Goal: Manage account settings

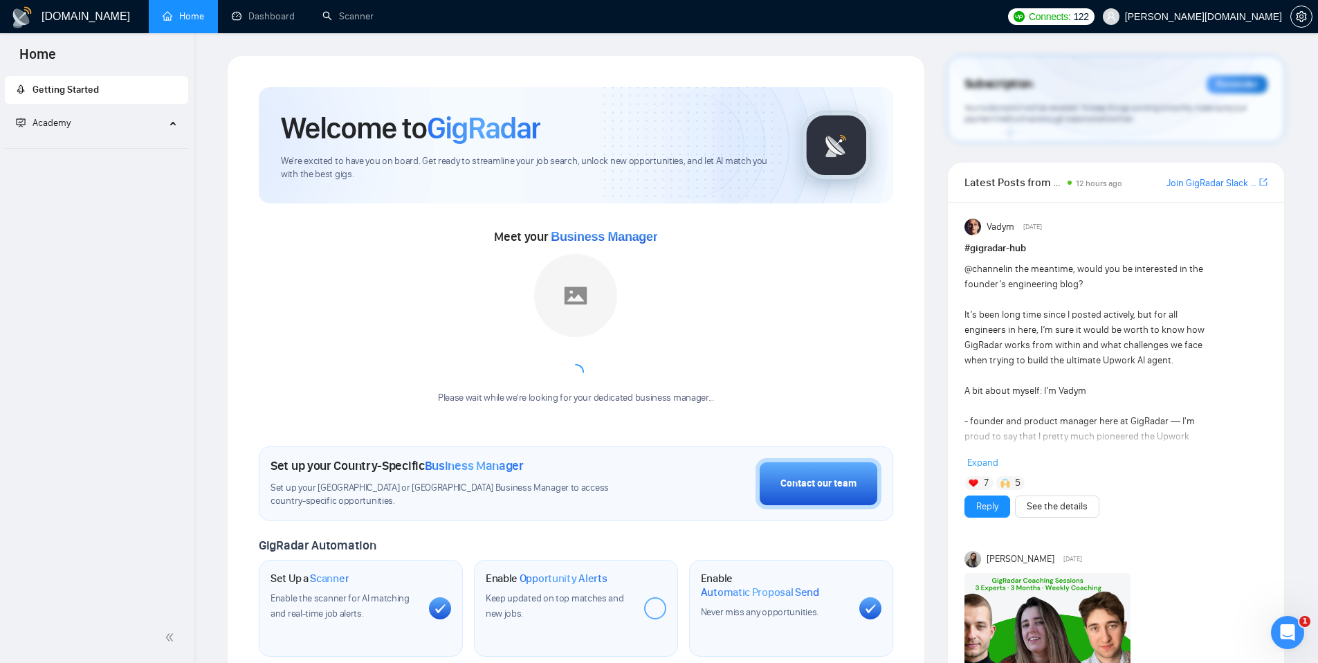
click at [1249, 17] on span "[PERSON_NAME][DOMAIN_NAME]" at bounding box center [1203, 17] width 157 height 0
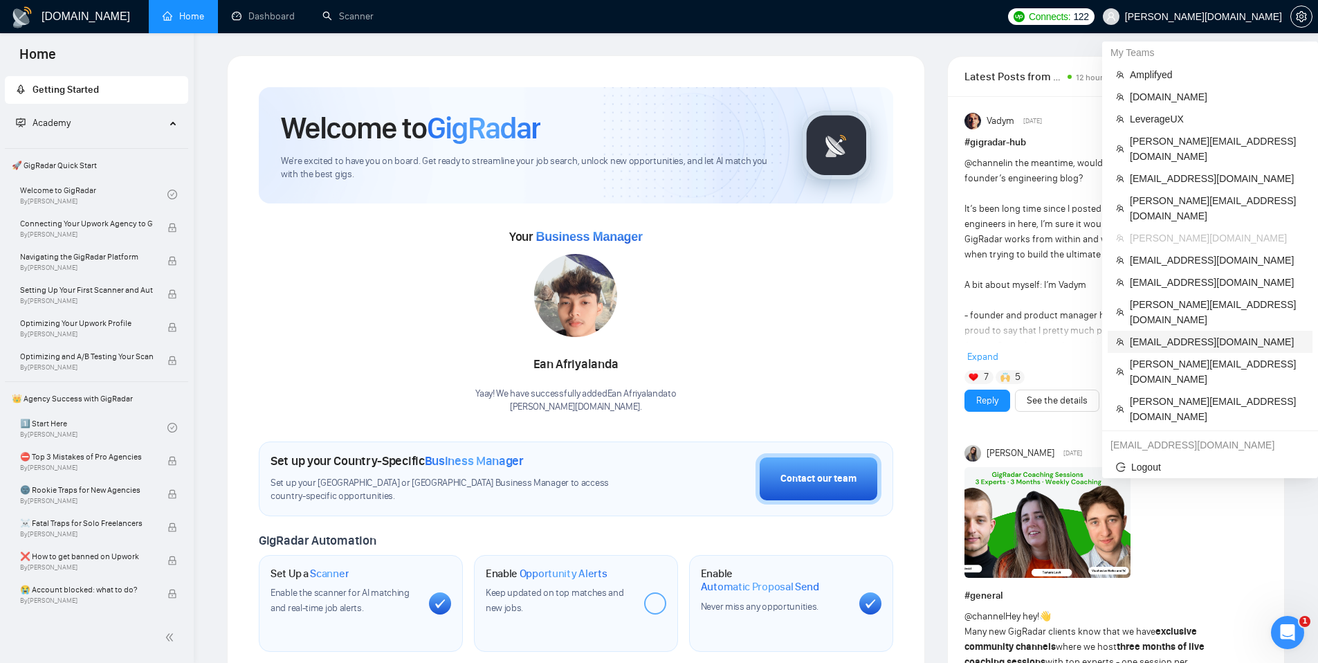
click at [1167, 334] on span "[EMAIL_ADDRESS][DOMAIN_NAME]" at bounding box center [1217, 341] width 174 height 15
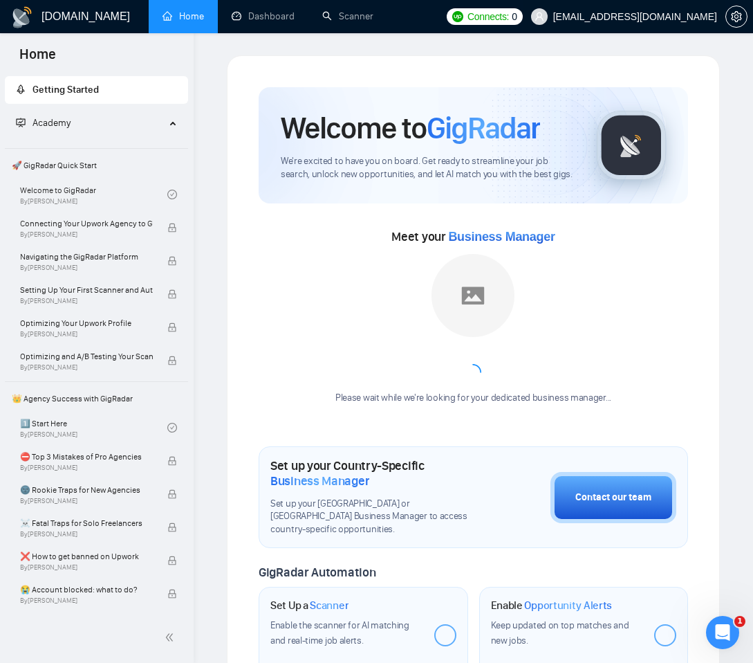
click at [668, 17] on span "[EMAIL_ADDRESS][DOMAIN_NAME]" at bounding box center [636, 17] width 164 height 0
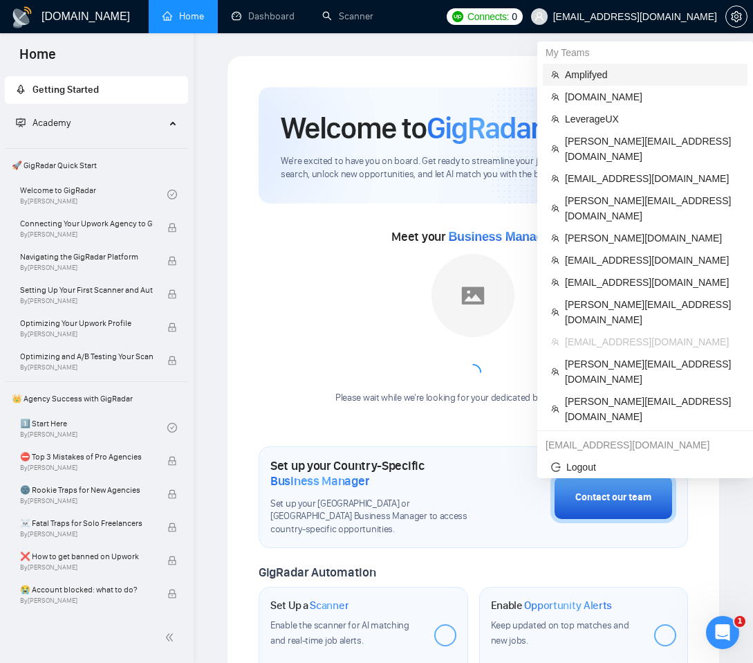
click at [607, 74] on span "Amplifyed" at bounding box center [652, 74] width 174 height 15
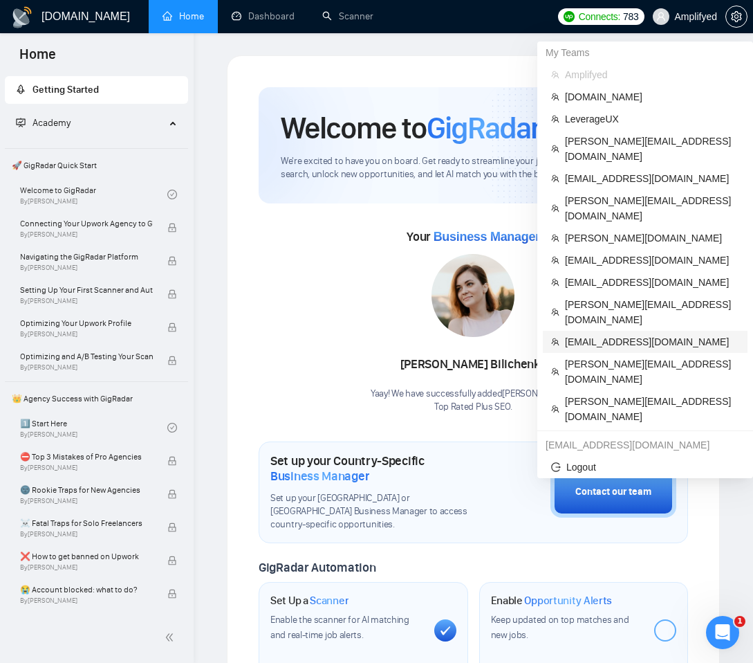
click at [612, 334] on span "[EMAIL_ADDRESS][DOMAIN_NAME]" at bounding box center [652, 341] width 174 height 15
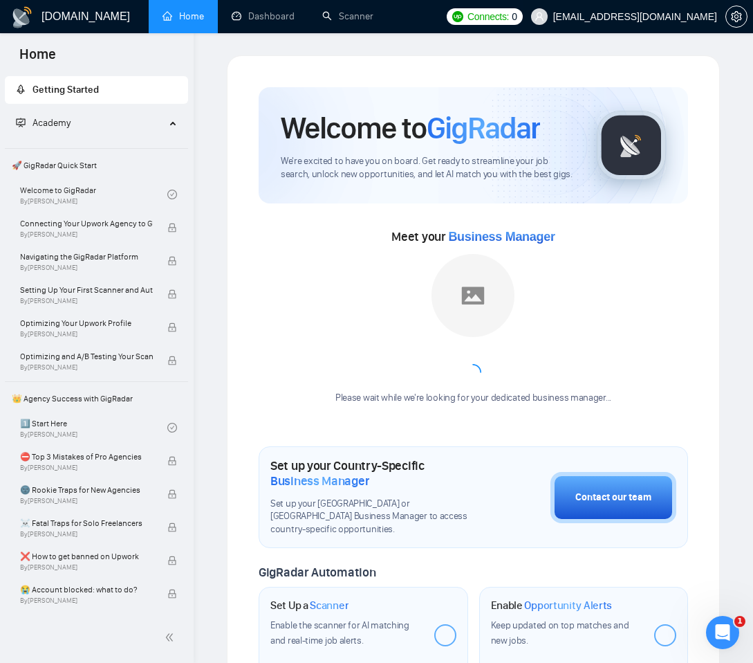
click at [650, 22] on span "[EMAIL_ADDRESS][DOMAIN_NAME]" at bounding box center [624, 16] width 203 height 44
click at [728, 442] on div "Welcome to GigRadar We're excited to have you on board. Get ready to streamline…" at bounding box center [473, 599] width 515 height 1088
click at [731, 21] on icon "setting" at bounding box center [736, 16] width 11 height 11
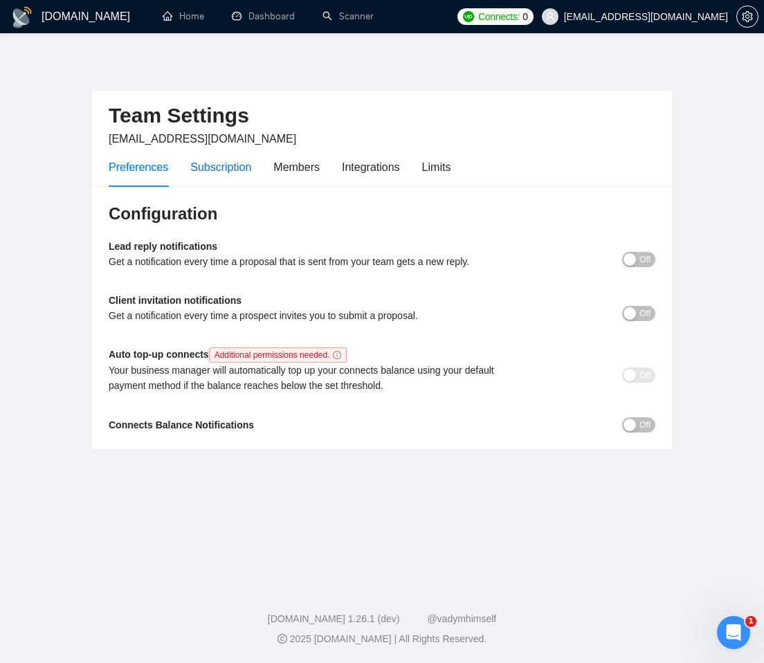
click at [225, 165] on div "Subscription" at bounding box center [220, 166] width 61 height 17
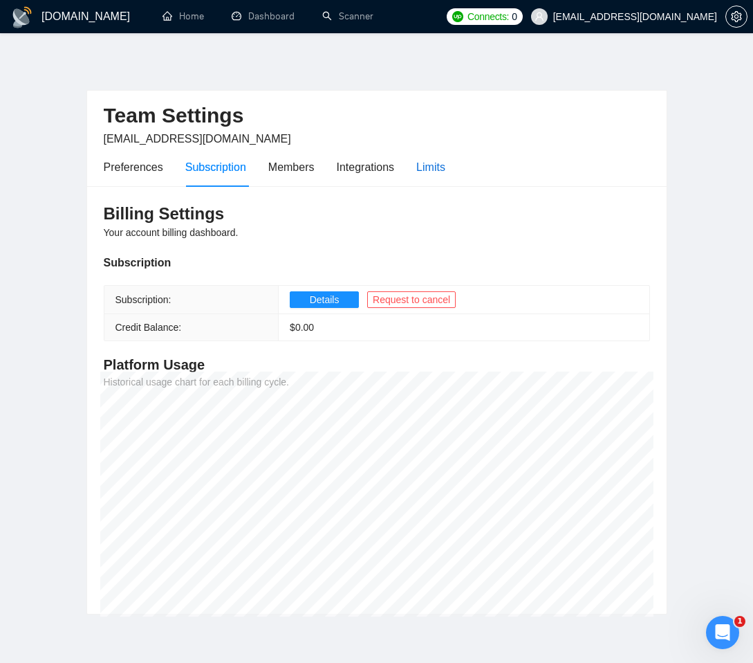
click at [428, 164] on div "Limits" at bounding box center [431, 166] width 29 height 17
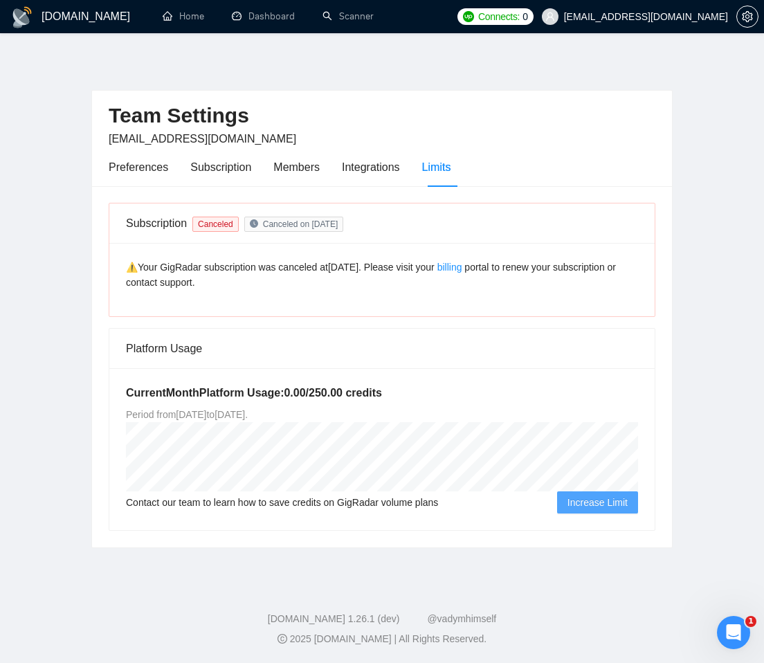
click at [583, 500] on span "Increase Limit" at bounding box center [597, 502] width 60 height 15
click at [749, 16] on icon "setting" at bounding box center [747, 16] width 11 height 11
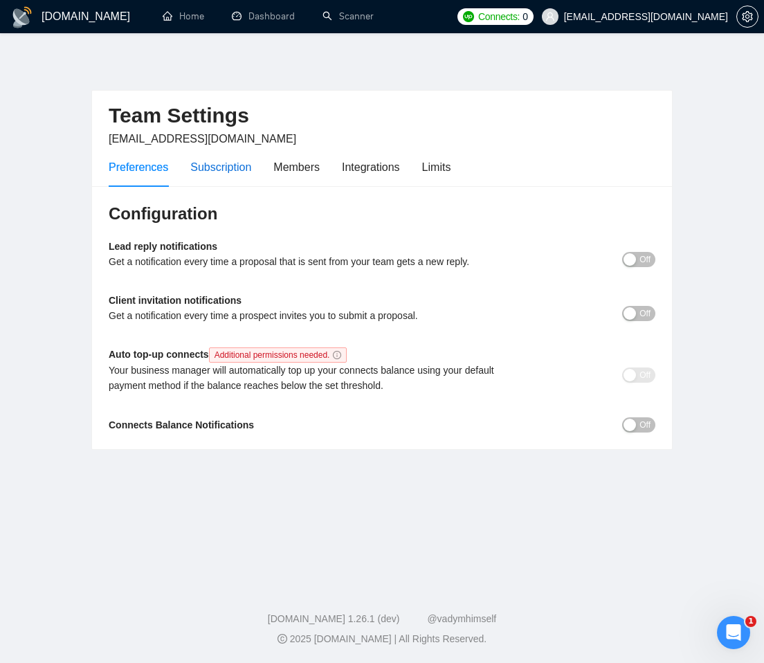
click at [249, 168] on div "Subscription" at bounding box center [220, 166] width 61 height 17
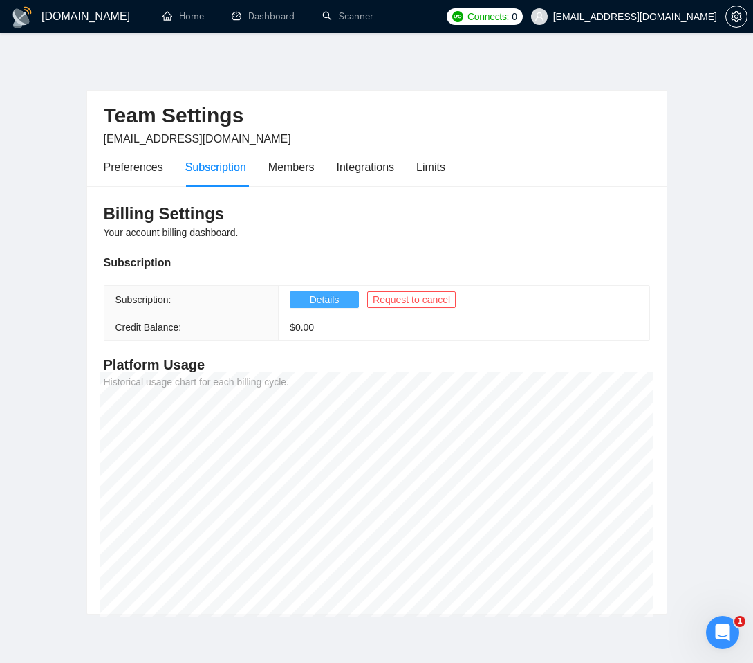
click at [307, 299] on button "Details" at bounding box center [324, 299] width 69 height 17
click at [254, 16] on link "Dashboard" at bounding box center [263, 16] width 63 height 12
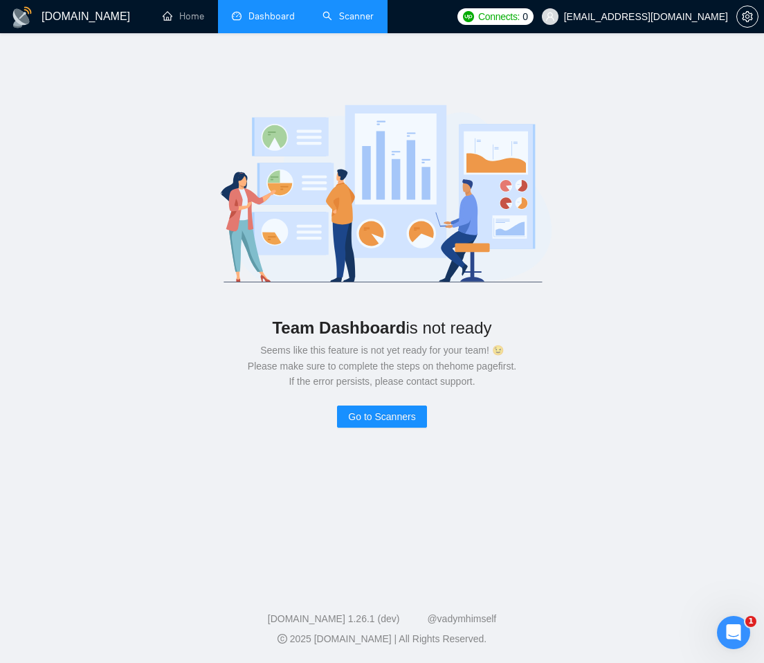
click at [333, 22] on link "Scanner" at bounding box center [347, 16] width 51 height 12
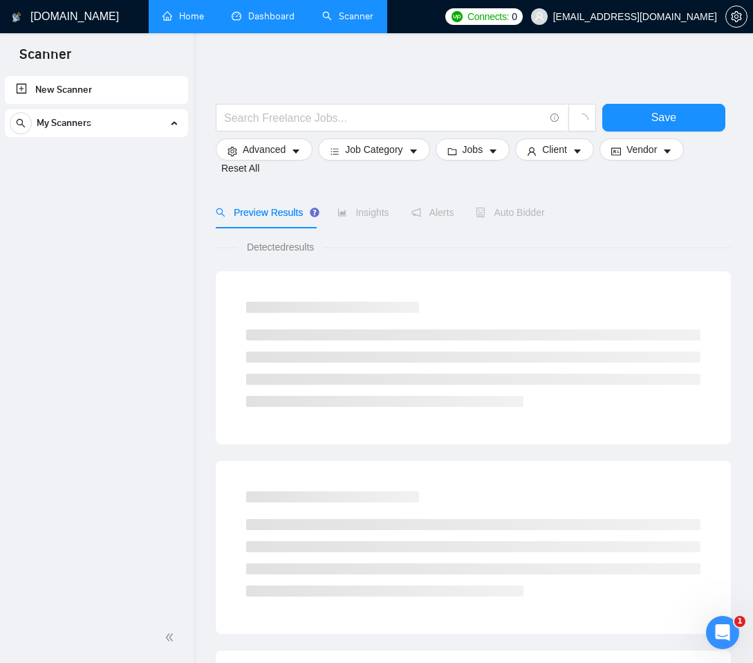
click at [163, 22] on link "Home" at bounding box center [184, 16] width 42 height 12
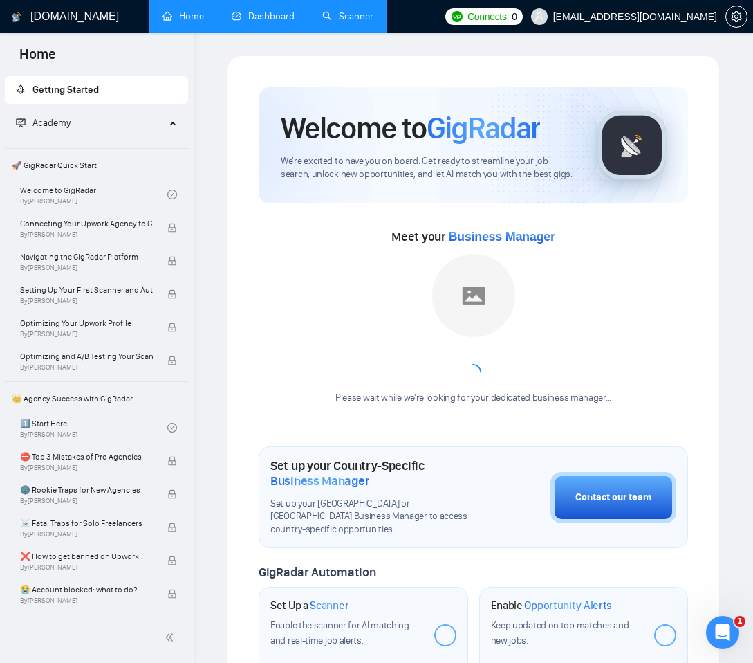
click at [667, 17] on span "[EMAIL_ADDRESS][DOMAIN_NAME]" at bounding box center [636, 17] width 164 height 0
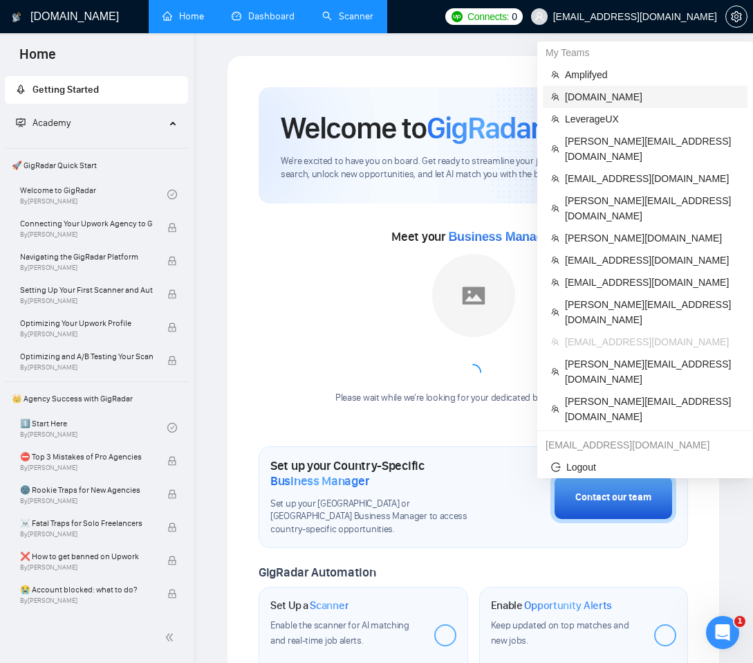
click at [604, 90] on span "[DOMAIN_NAME]" at bounding box center [652, 96] width 174 height 15
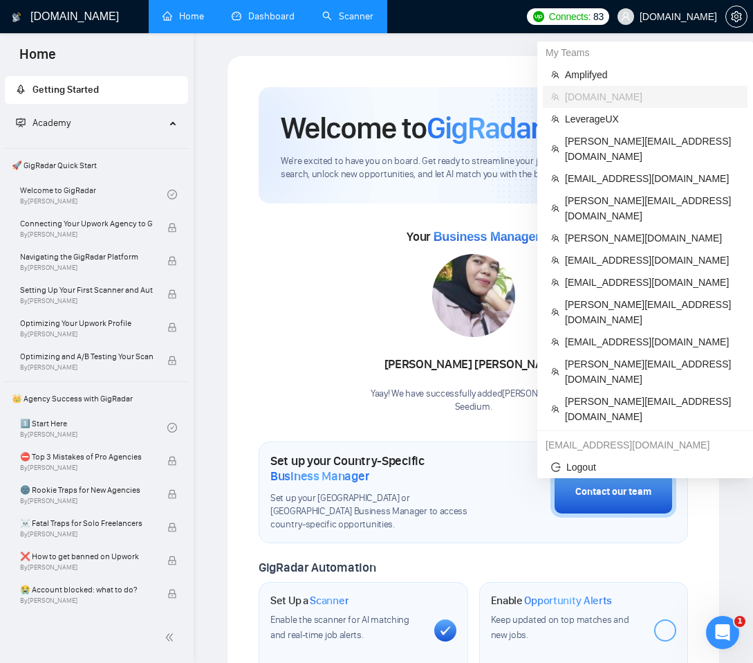
click at [700, 17] on span "[DOMAIN_NAME]" at bounding box center [678, 17] width 77 height 0
click at [616, 334] on span "[EMAIL_ADDRESS][DOMAIN_NAME]" at bounding box center [652, 341] width 174 height 15
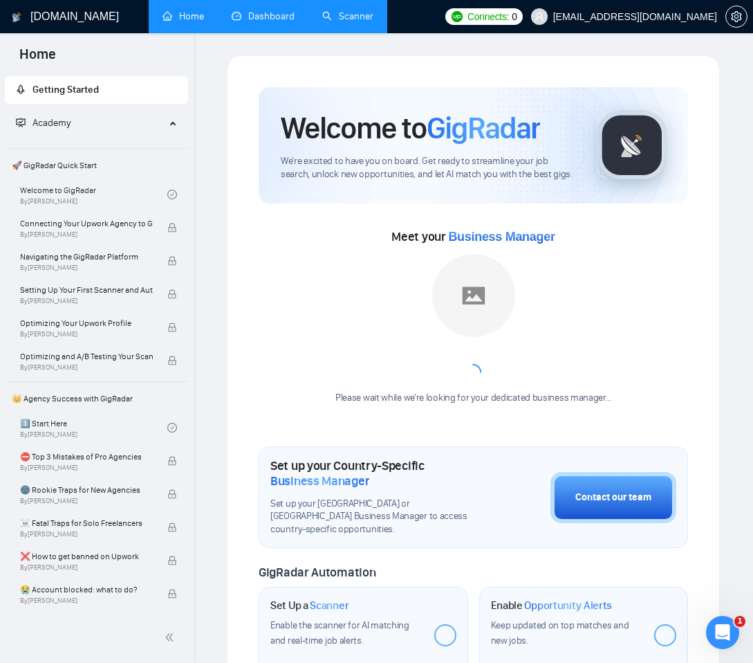
click at [706, 284] on div "Welcome to GigRadar We're excited to have you on board. Get ready to streamline…" at bounding box center [473, 599] width 493 height 1088
click at [646, 17] on span "[EMAIL_ADDRESS][DOMAIN_NAME]" at bounding box center [636, 17] width 164 height 0
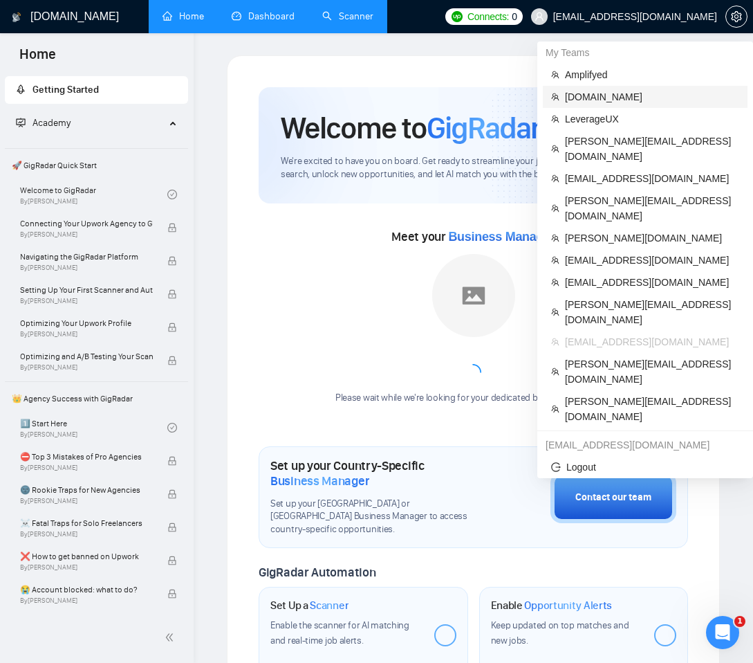
click at [601, 104] on li "[DOMAIN_NAME]" at bounding box center [645, 97] width 205 height 22
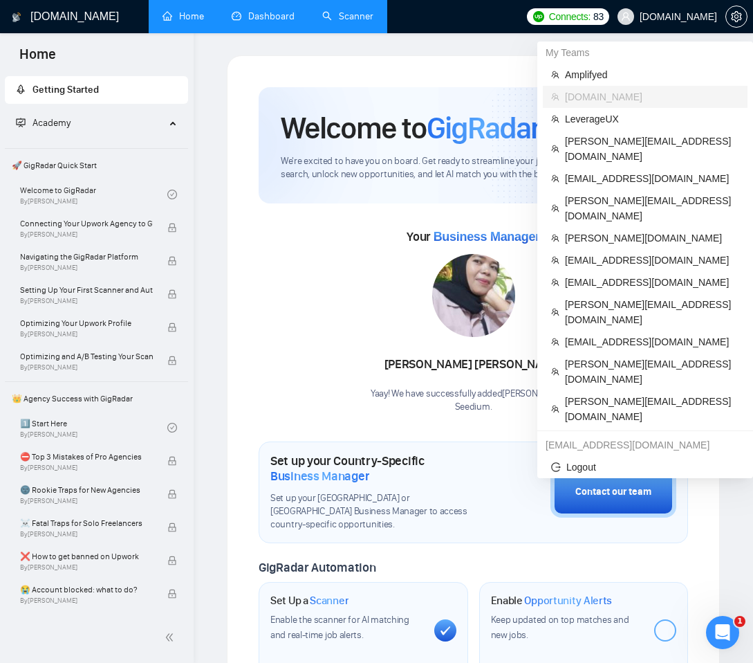
click at [634, 16] on span at bounding box center [626, 16] width 17 height 17
click at [596, 334] on span "[EMAIL_ADDRESS][DOMAIN_NAME]" at bounding box center [652, 341] width 174 height 15
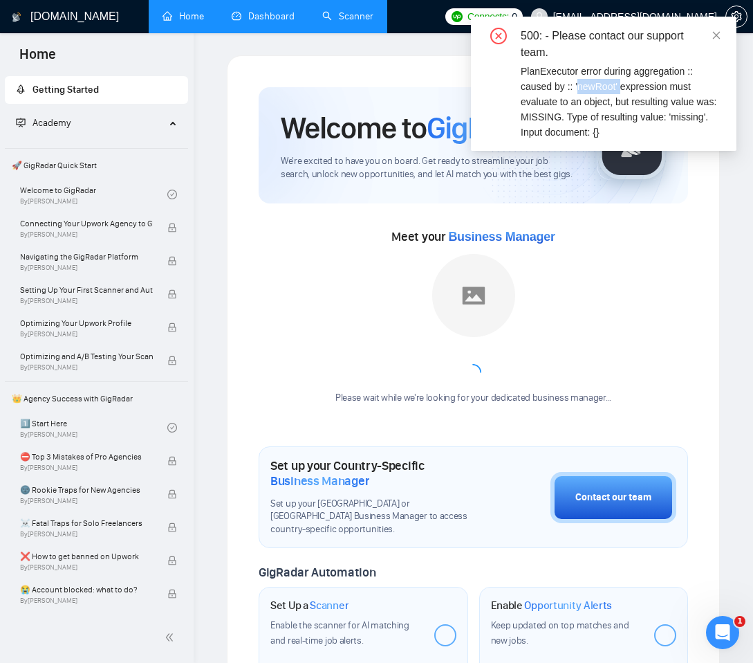
drag, startPoint x: 579, startPoint y: 85, endPoint x: 626, endPoint y: 91, distance: 47.4
click at [626, 91] on div "PlanExecutor error during aggregation :: caused by :: 'newRoot' expression must…" at bounding box center [620, 102] width 199 height 76
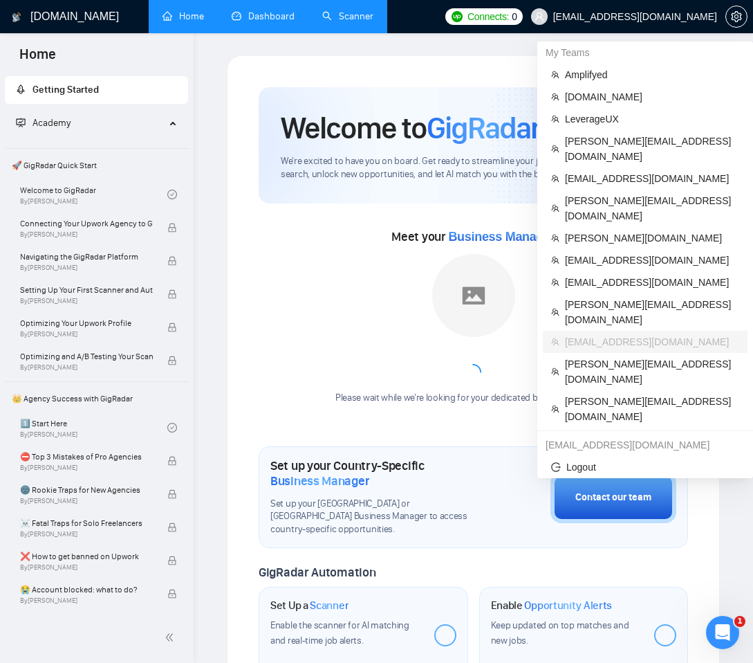
click at [600, 17] on span "[EMAIL_ADDRESS][DOMAIN_NAME]" at bounding box center [636, 17] width 164 height 0
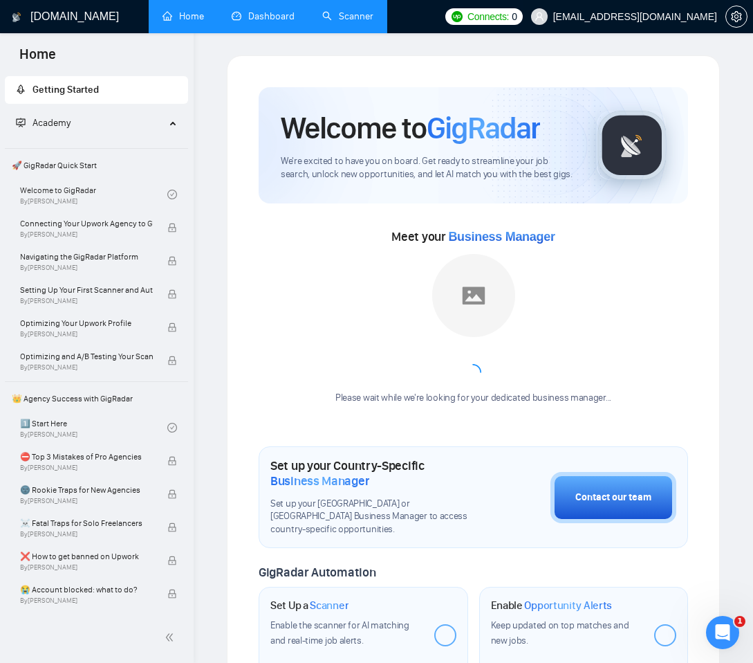
click at [614, 17] on span "[EMAIL_ADDRESS][DOMAIN_NAME]" at bounding box center [636, 17] width 164 height 0
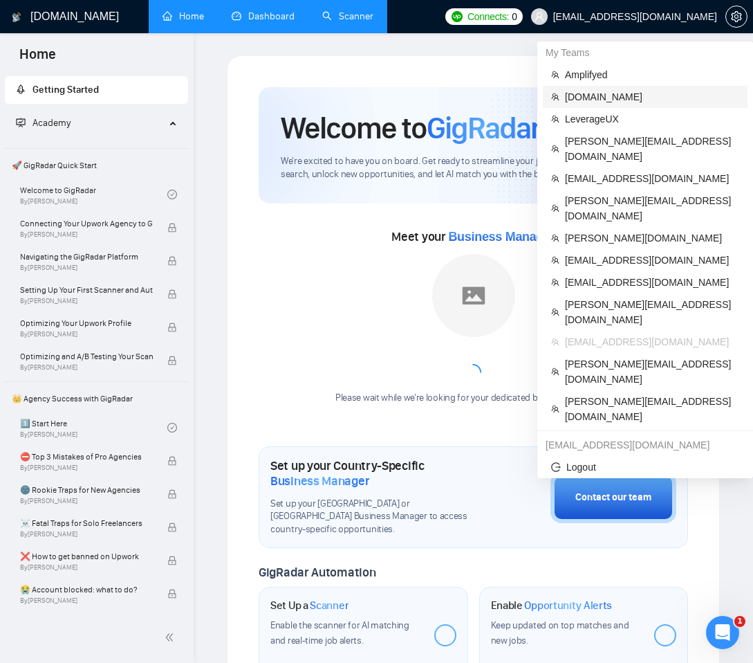
click at [599, 98] on span "[DOMAIN_NAME]" at bounding box center [652, 96] width 174 height 15
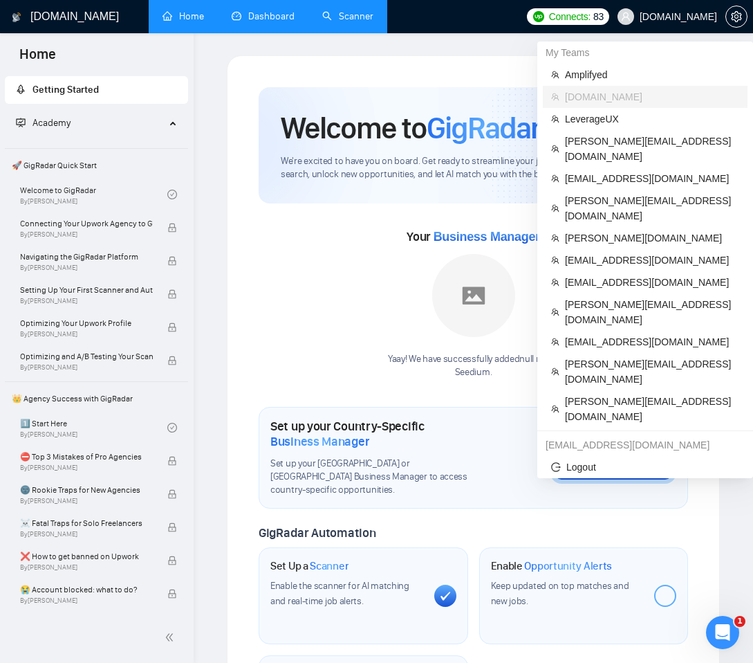
click at [702, 17] on span "[DOMAIN_NAME]" at bounding box center [678, 17] width 77 height 0
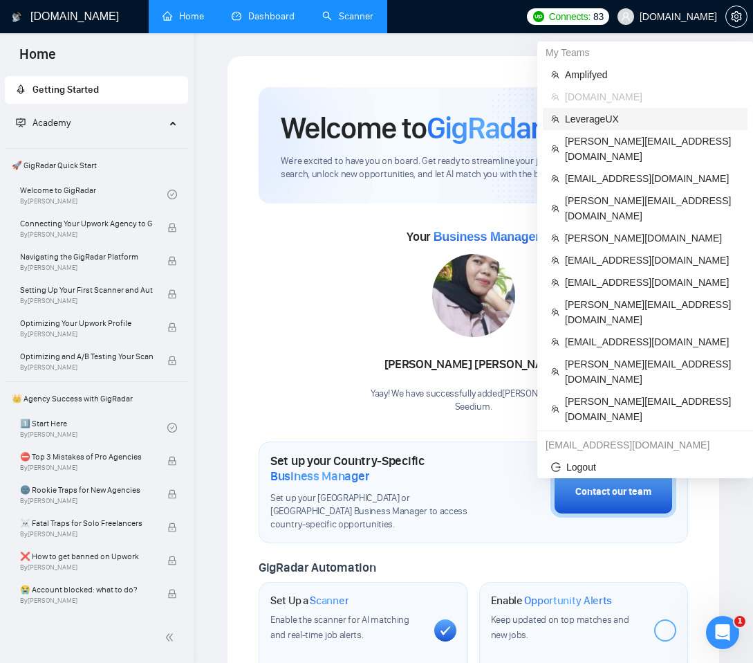
click at [630, 111] on span "LeverageUX" at bounding box center [652, 118] width 174 height 15
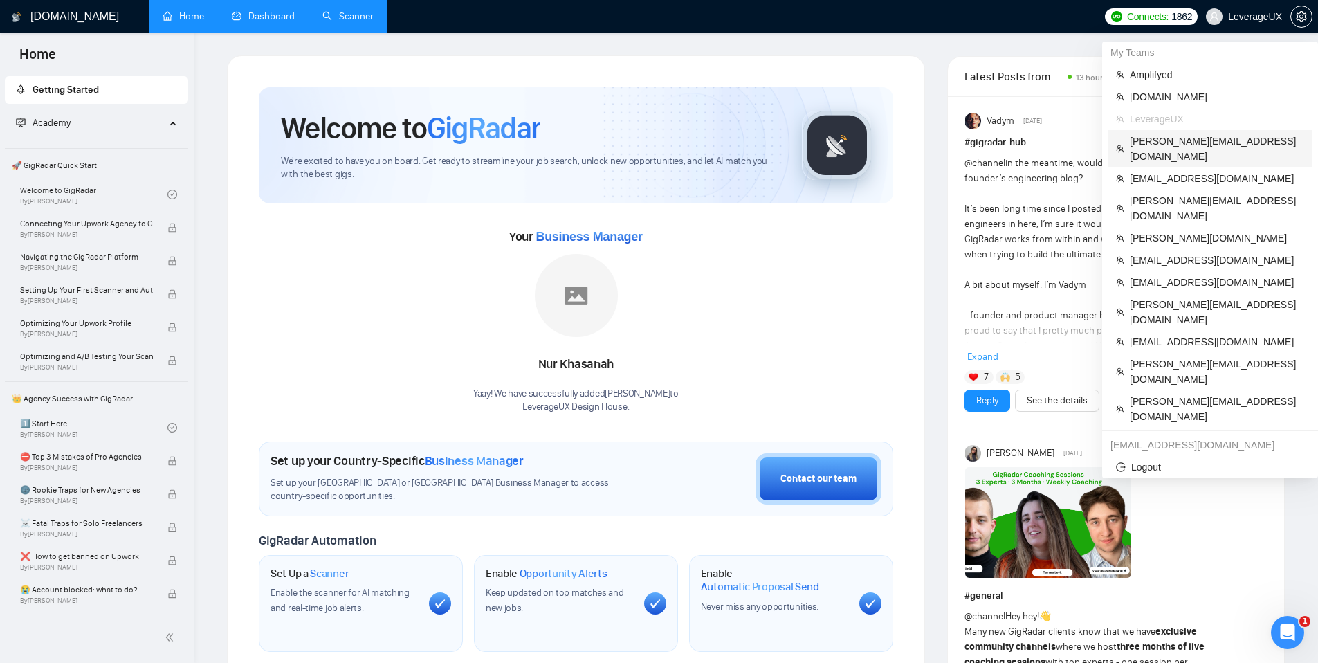
click at [753, 143] on span "[PERSON_NAME][EMAIL_ADDRESS][DOMAIN_NAME]" at bounding box center [1217, 149] width 174 height 30
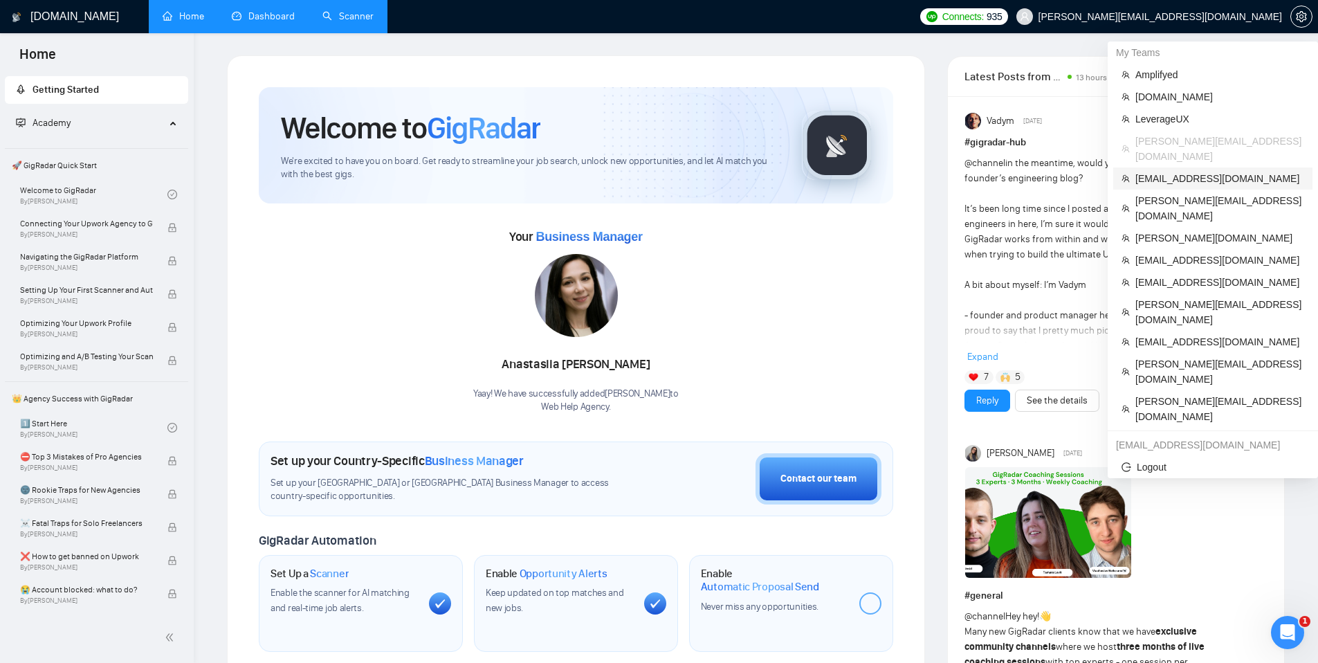
click at [753, 171] on span "[EMAIL_ADDRESS][DOMAIN_NAME]" at bounding box center [1219, 178] width 169 height 15
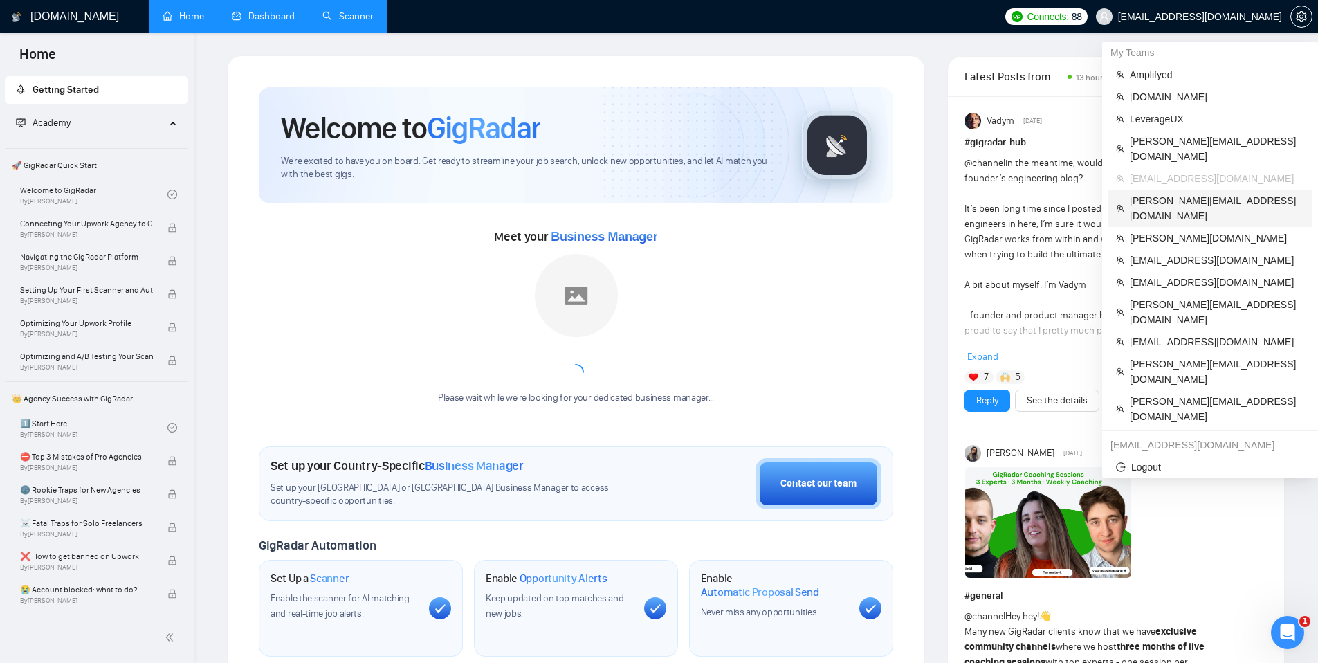
click at [753, 193] on span "[PERSON_NAME][EMAIL_ADDRESS][DOMAIN_NAME]" at bounding box center [1217, 208] width 174 height 30
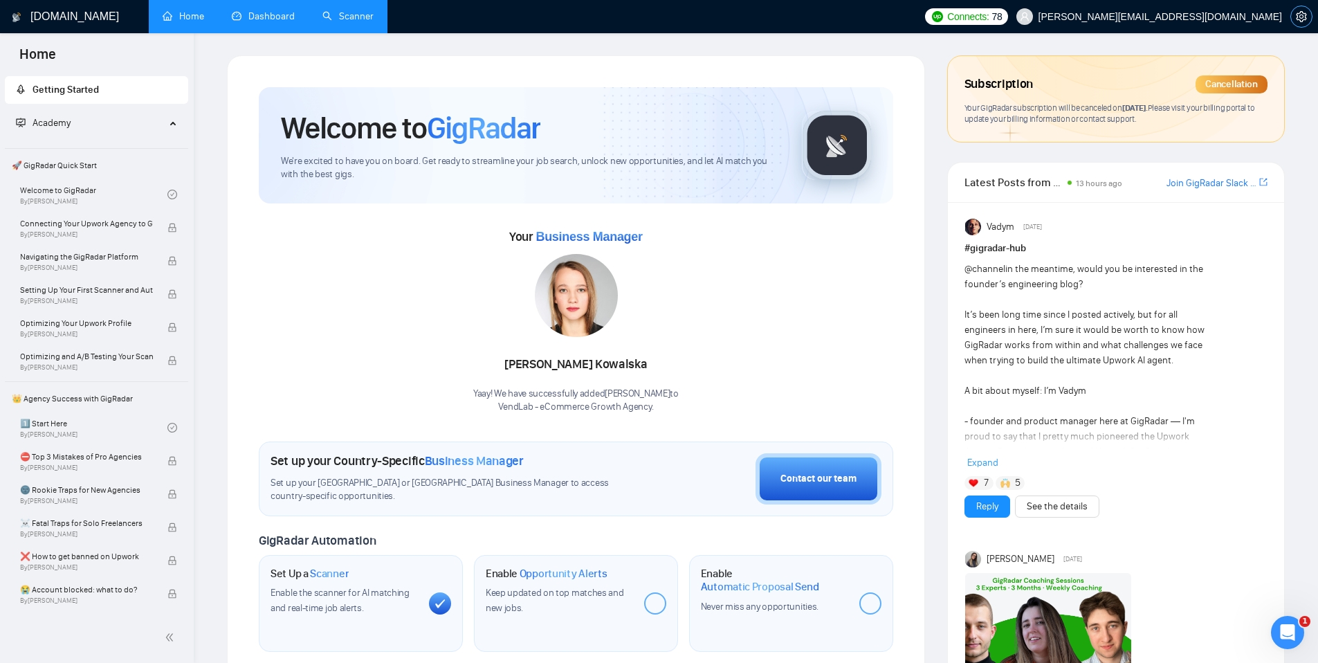
click at [753, 18] on span "setting" at bounding box center [1301, 16] width 21 height 11
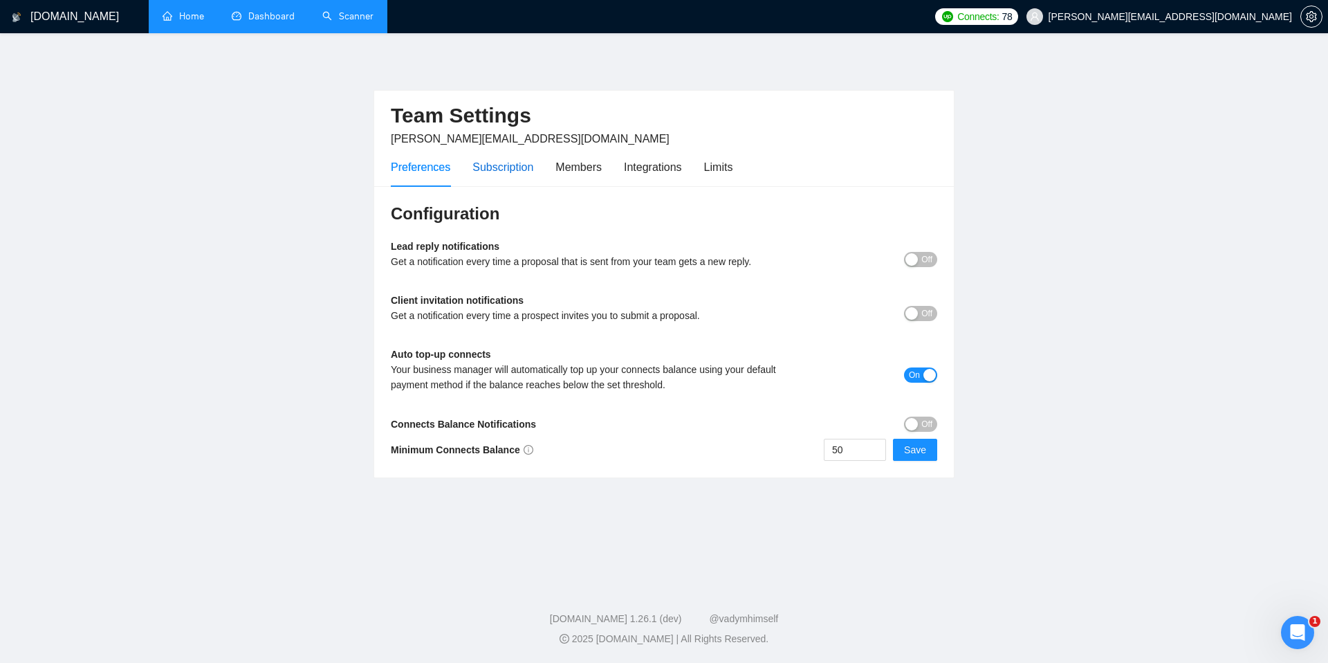
click at [500, 163] on div "Subscription" at bounding box center [503, 166] width 61 height 17
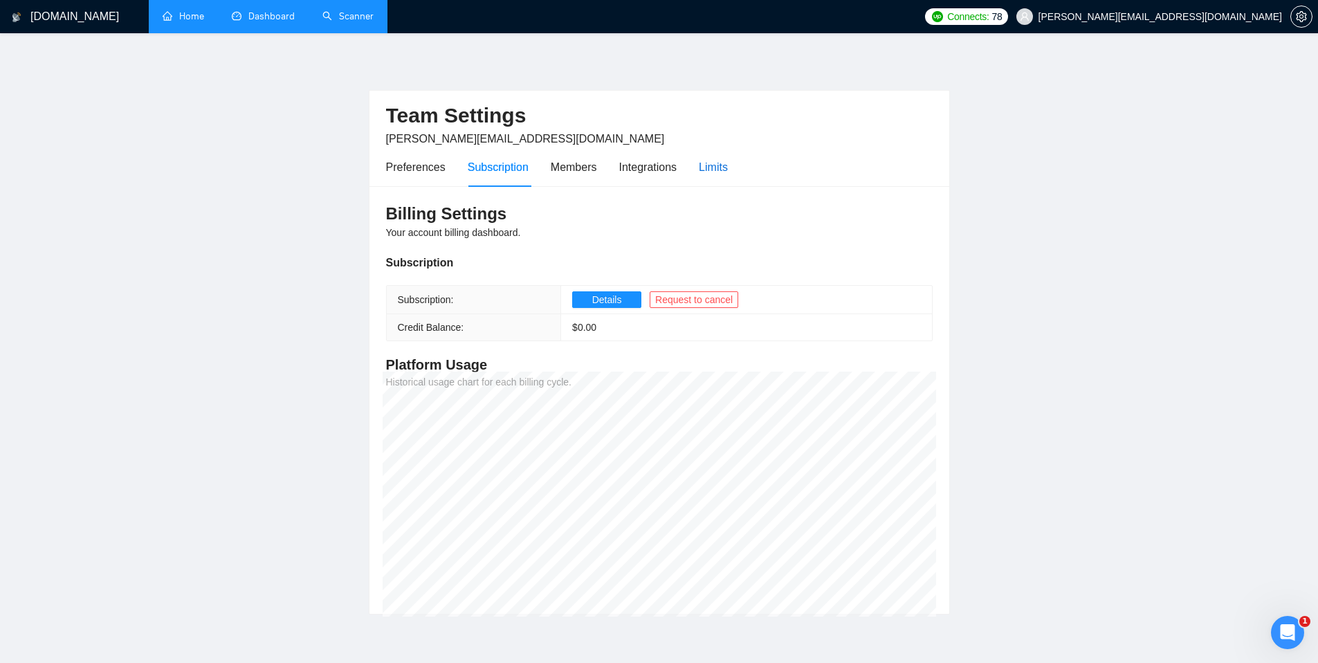
click at [712, 170] on div "Limits" at bounding box center [713, 166] width 29 height 17
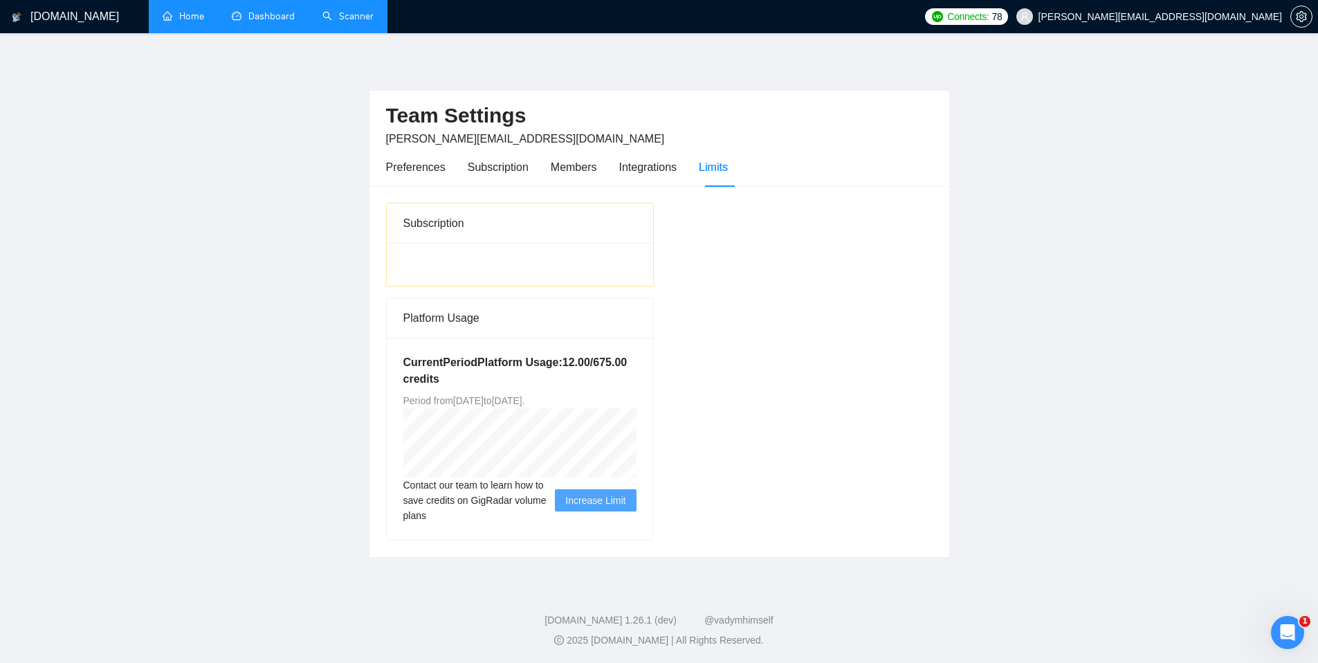
click at [753, 314] on div "Subscription Platform Usage Current Period Platform Usage: 12.00 / 675.00 credi…" at bounding box center [660, 372] width 558 height 338
click at [414, 265] on div at bounding box center [520, 264] width 266 height 43
click at [562, 283] on div at bounding box center [520, 264] width 266 height 43
drag, startPoint x: 542, startPoint y: 326, endPoint x: 376, endPoint y: 205, distance: 205.1
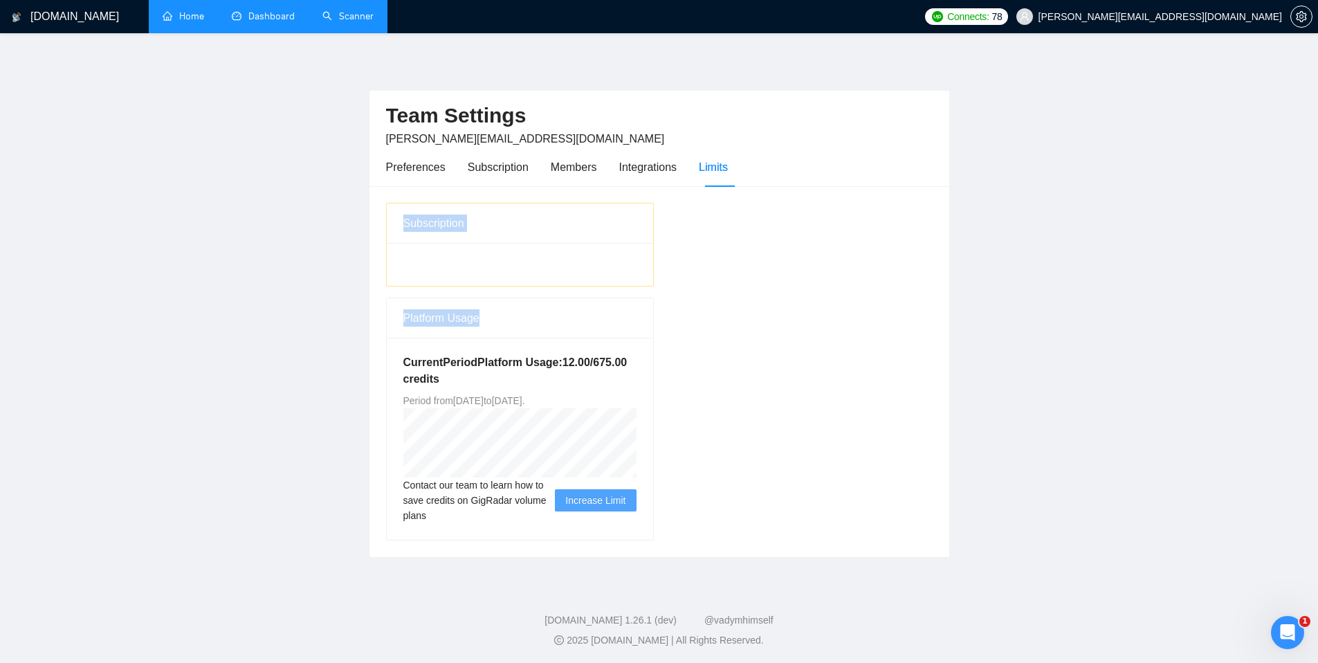
click at [362, 222] on main "Team Settings trevor@vendlab.com Preferences Subscription Members Integrations …" at bounding box center [659, 306] width 1274 height 502
click at [475, 266] on div at bounding box center [520, 264] width 266 height 43
drag, startPoint x: 414, startPoint y: 263, endPoint x: 512, endPoint y: 260, distance: 98.3
click at [433, 263] on div at bounding box center [520, 264] width 266 height 43
click at [524, 260] on div at bounding box center [520, 264] width 266 height 43
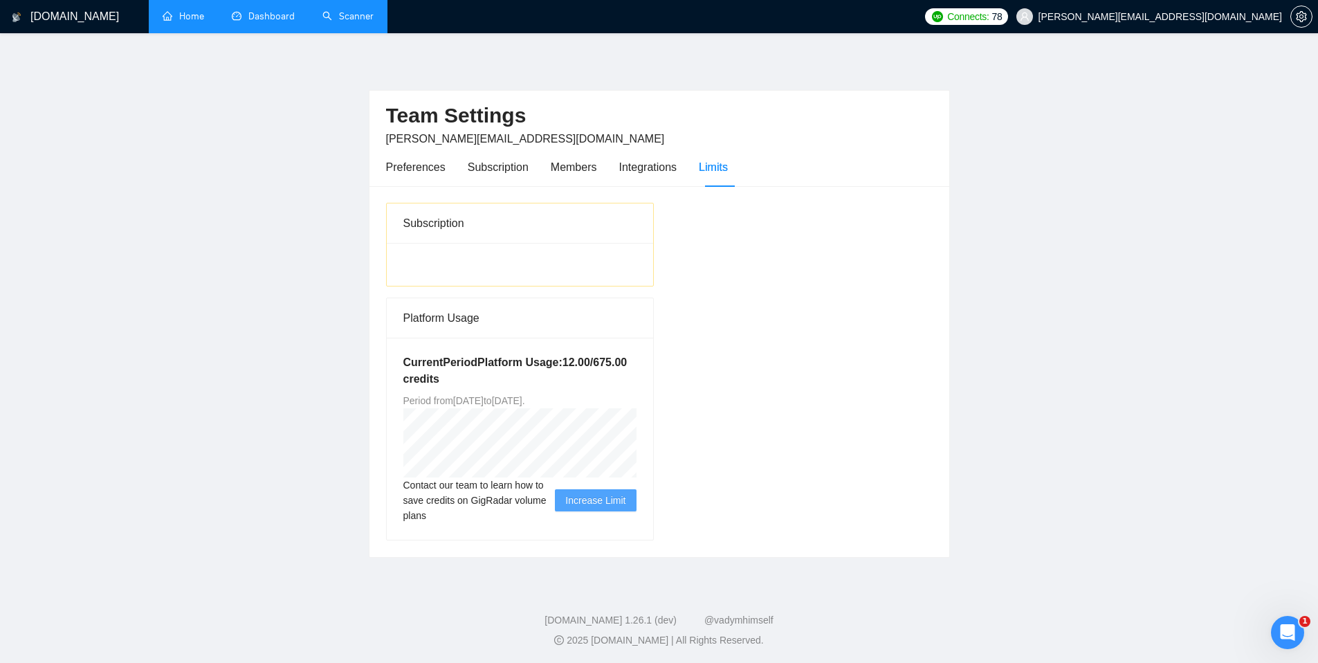
click at [537, 267] on div at bounding box center [520, 264] width 266 height 43
click at [483, 263] on div at bounding box center [520, 264] width 266 height 43
click at [394, 163] on div "Preferences" at bounding box center [416, 166] width 60 height 17
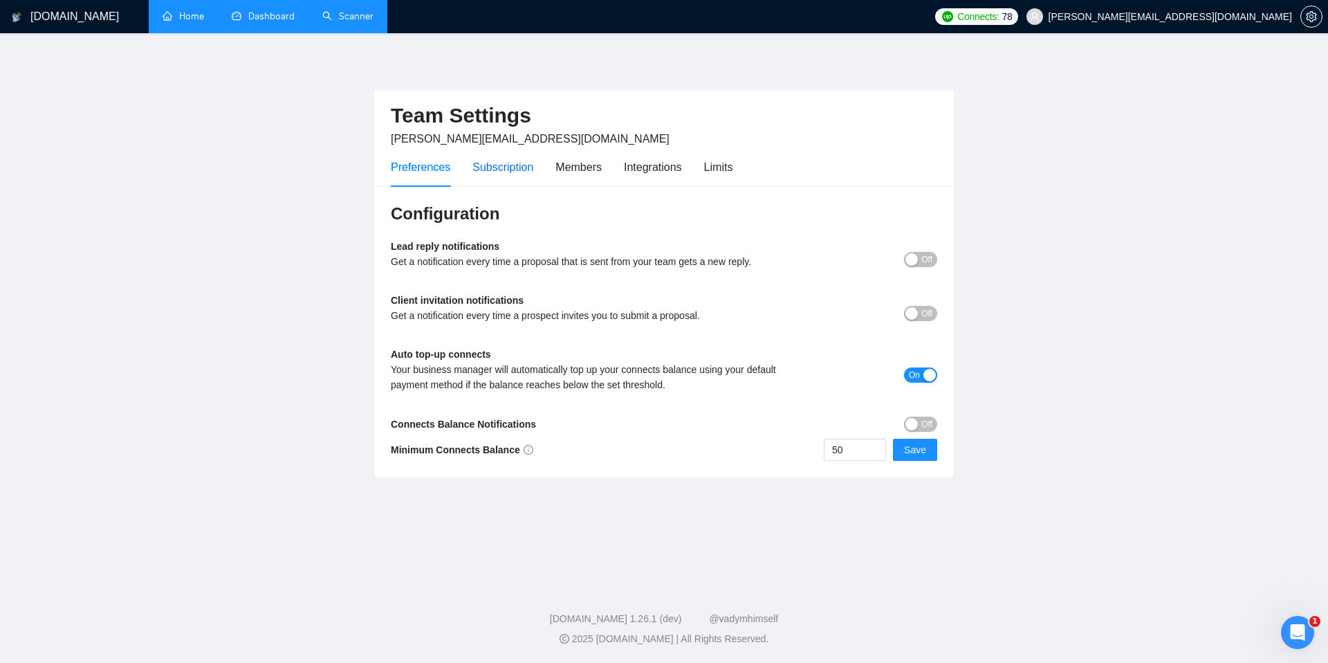
click at [490, 163] on div "Subscription" at bounding box center [503, 166] width 61 height 17
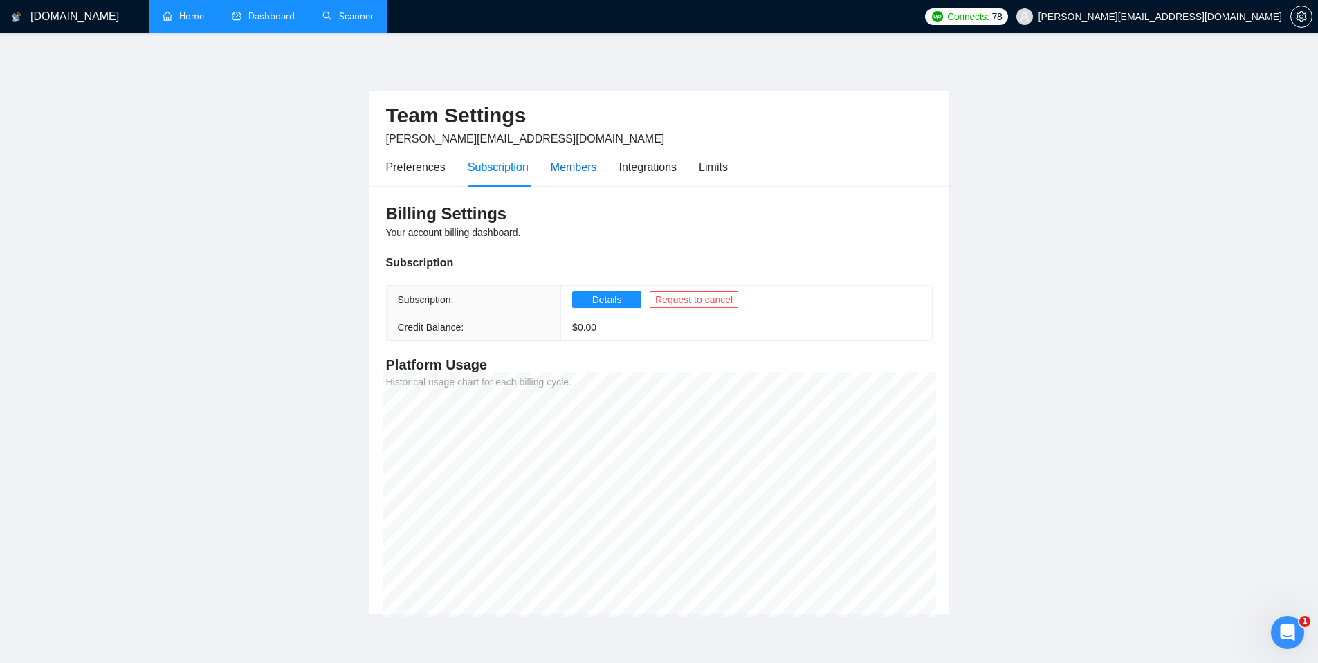
click at [571, 163] on div "Members" at bounding box center [574, 166] width 46 height 17
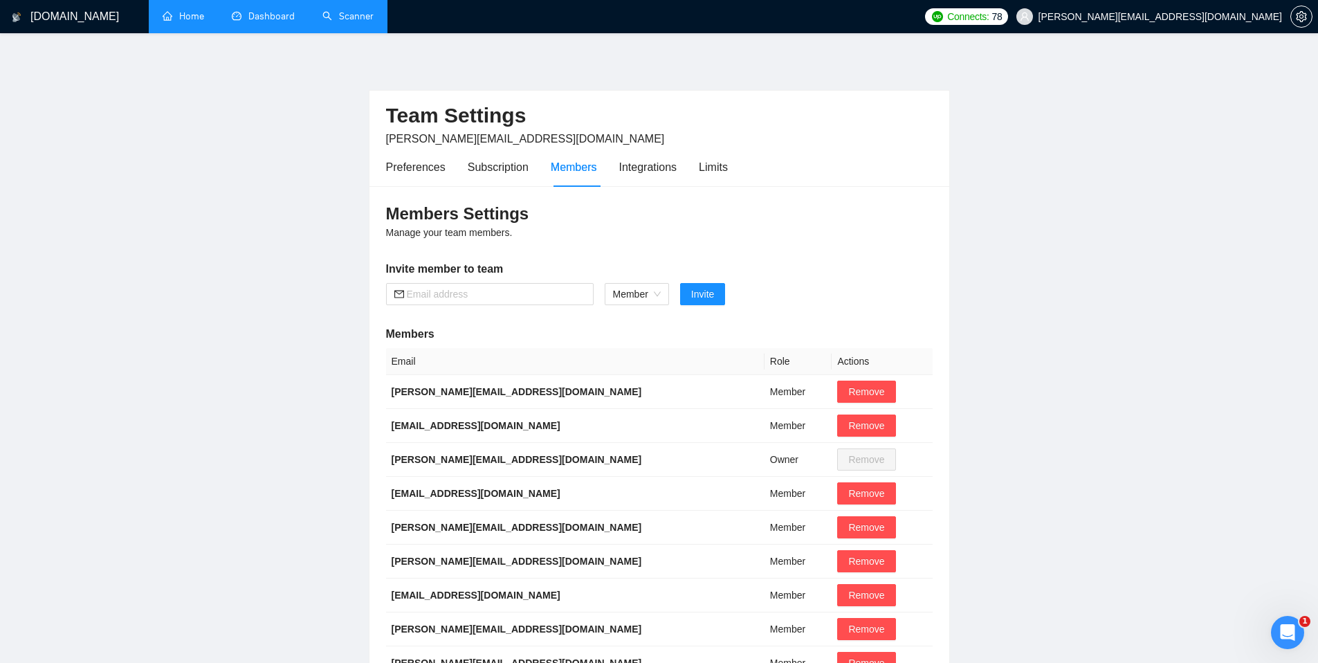
click at [620, 162] on div "Preferences Subscription Members Integrations Limits" at bounding box center [557, 166] width 342 height 39
click at [639, 166] on div "Integrations" at bounding box center [648, 166] width 58 height 17
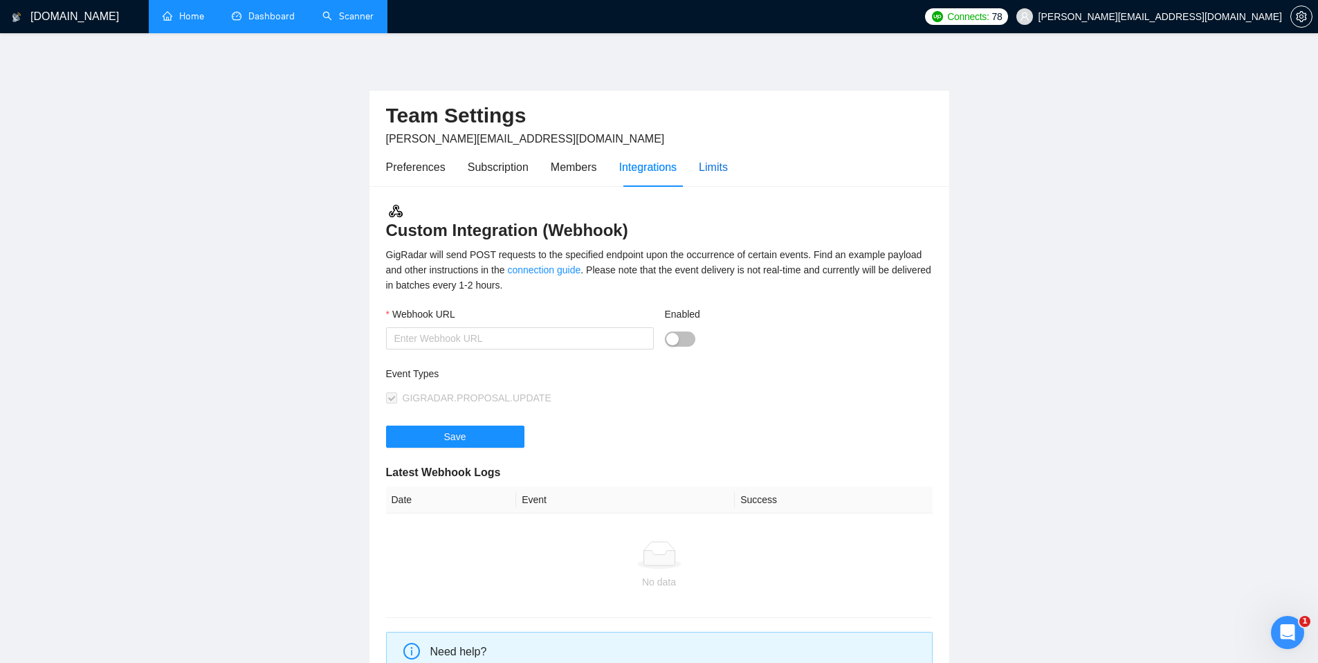
click at [727, 163] on div "Limits" at bounding box center [713, 166] width 29 height 17
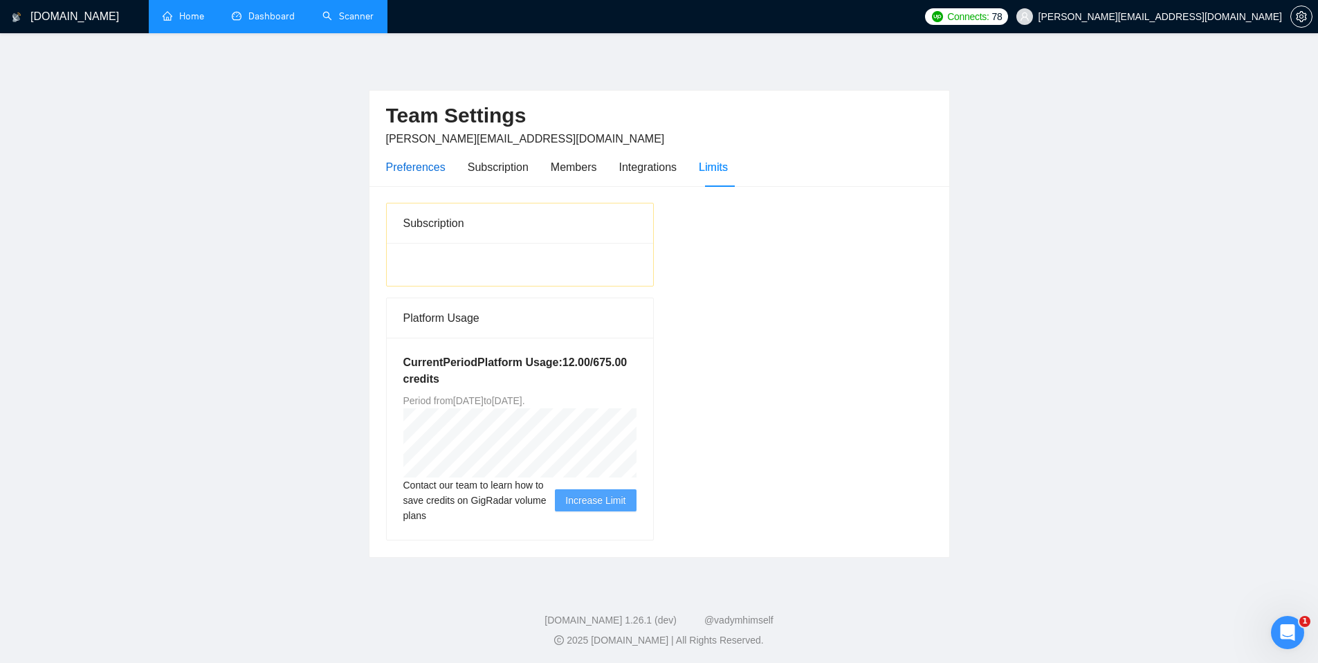
click at [430, 172] on div "Preferences" at bounding box center [416, 166] width 60 height 17
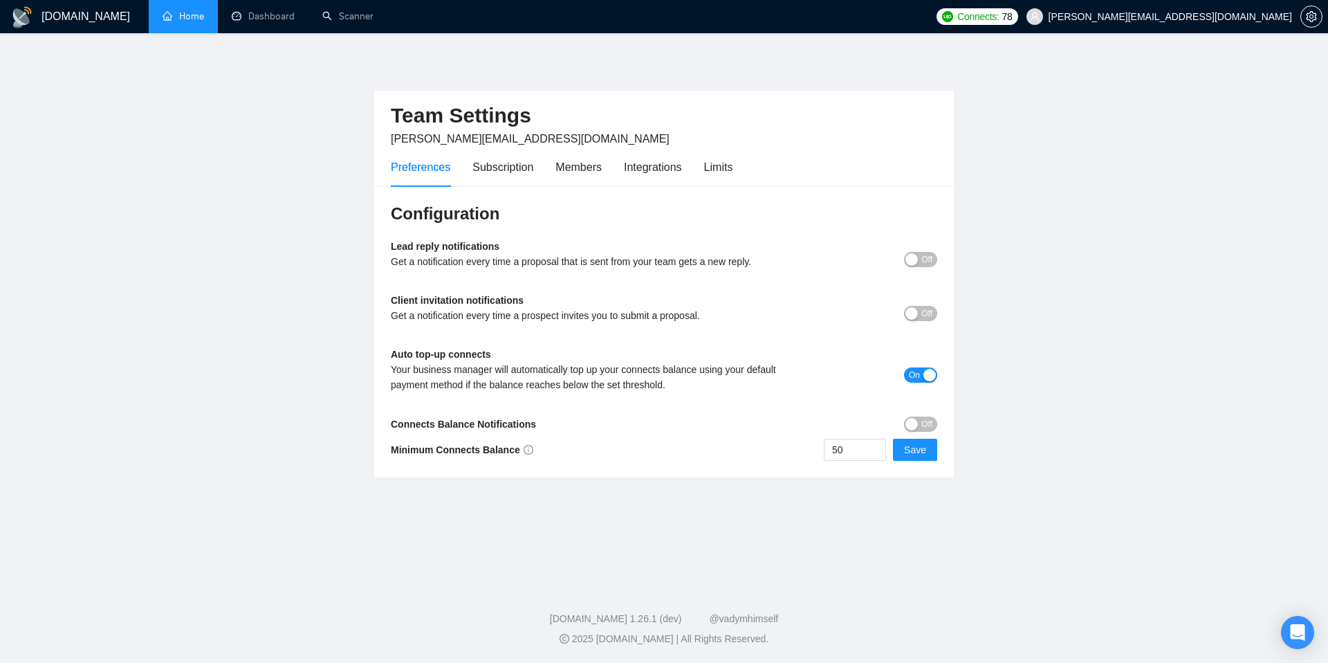
click at [201, 22] on link "Home" at bounding box center [184, 16] width 42 height 12
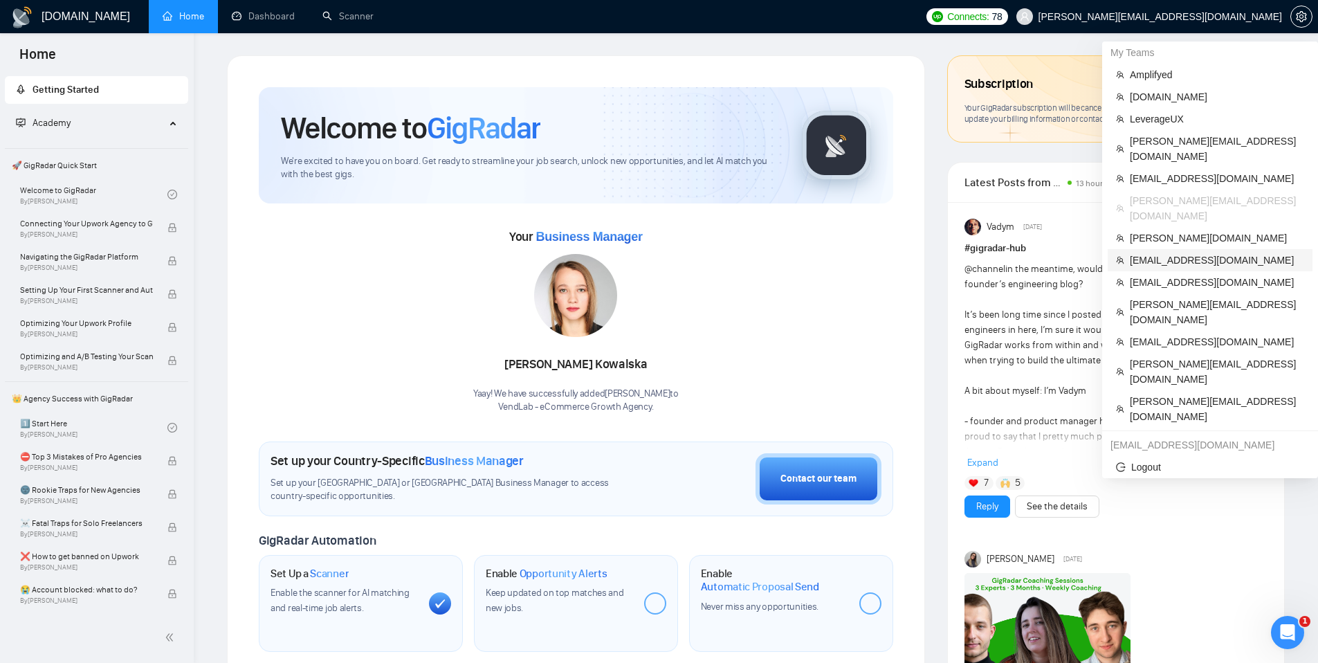
click at [1162, 249] on li "[EMAIL_ADDRESS][DOMAIN_NAME]" at bounding box center [1210, 260] width 205 height 22
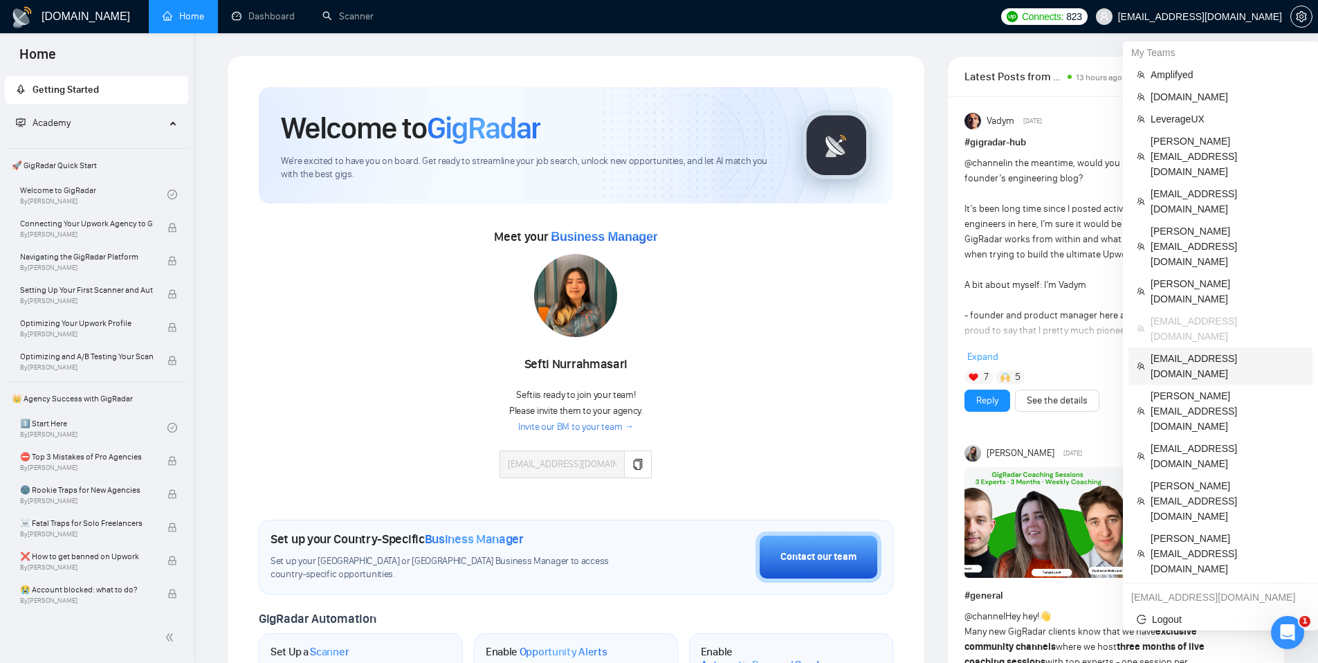
click at [1171, 351] on span "[EMAIL_ADDRESS][DOMAIN_NAME]" at bounding box center [1228, 366] width 154 height 30
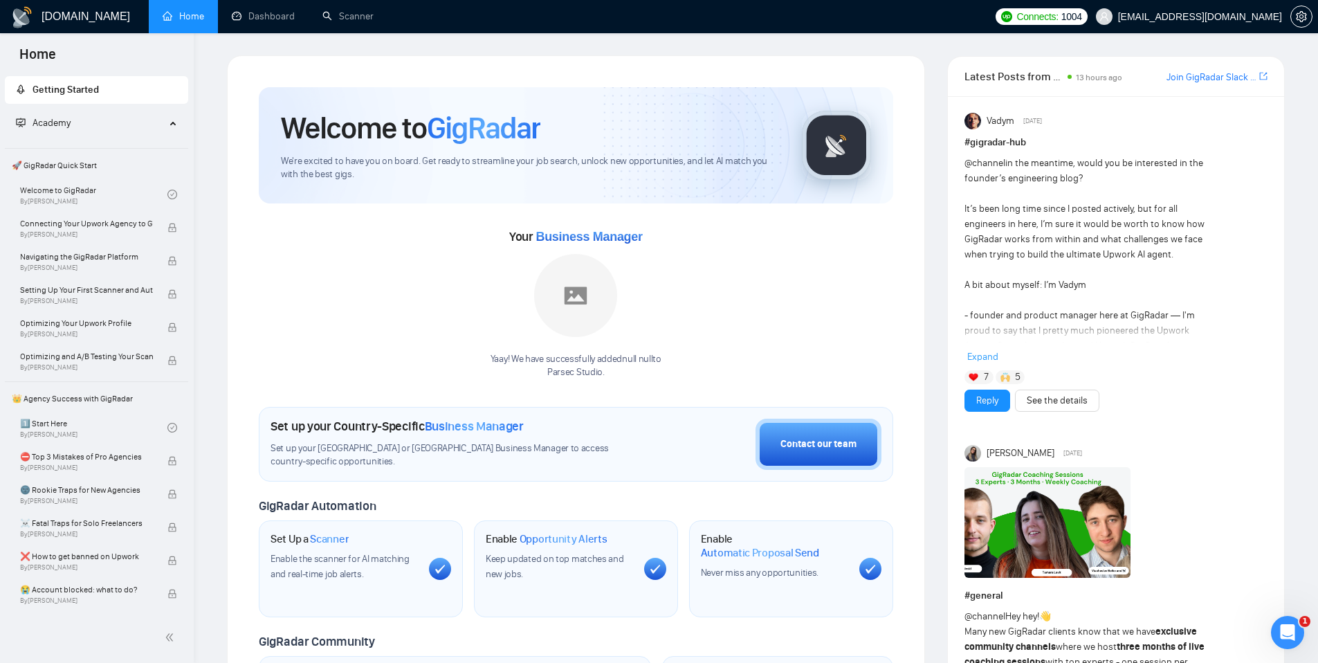
click at [1199, 17] on span "[EMAIL_ADDRESS][DOMAIN_NAME]" at bounding box center [1200, 17] width 164 height 0
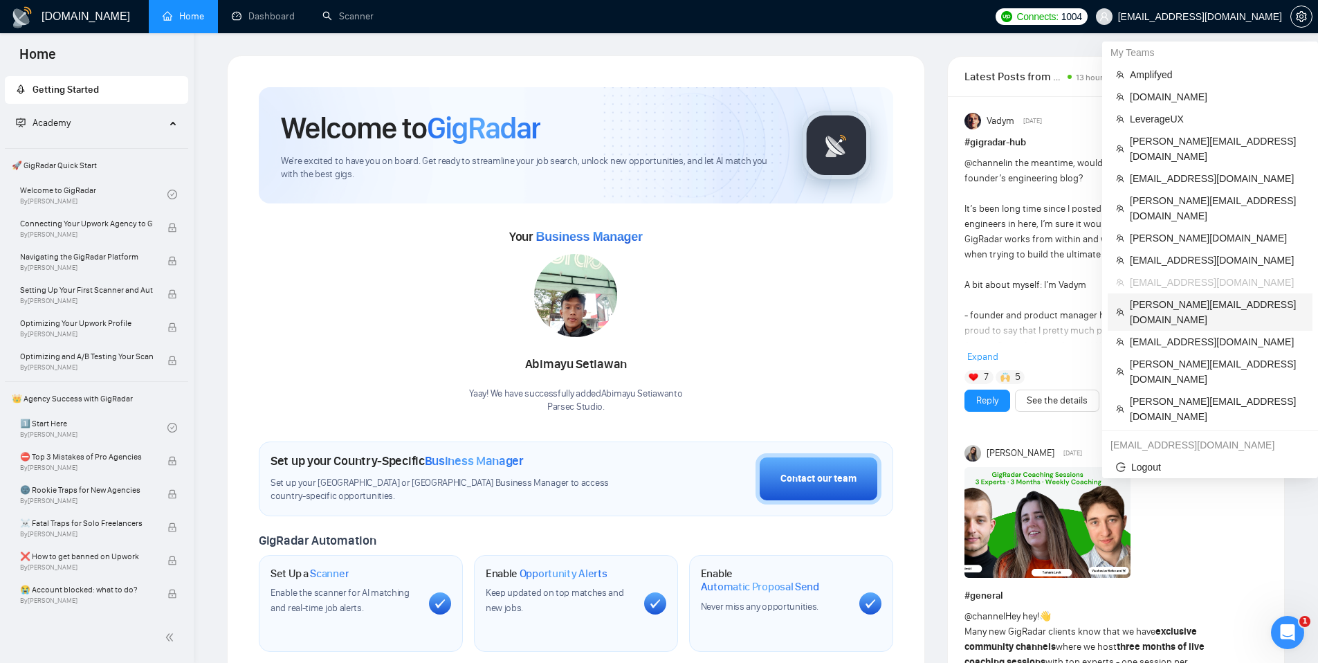
click at [1184, 297] on span "[PERSON_NAME][EMAIL_ADDRESS][DOMAIN_NAME]" at bounding box center [1217, 312] width 174 height 30
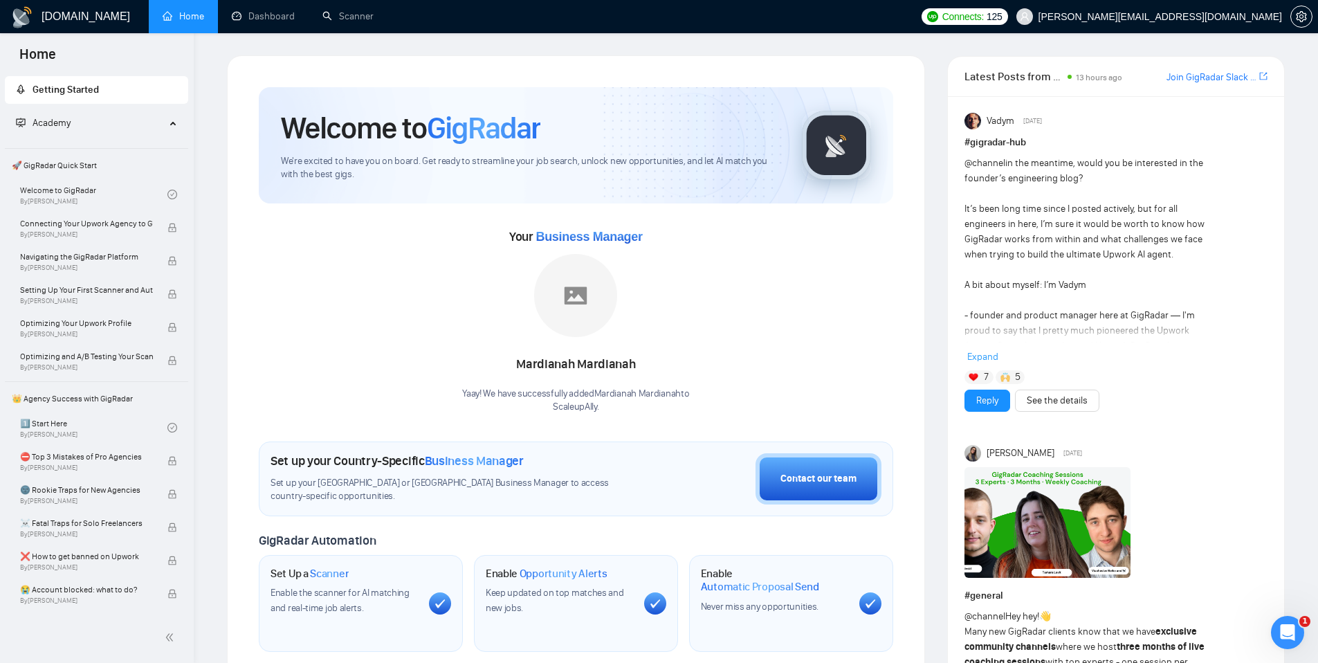
click at [1169, 29] on span "[PERSON_NAME][EMAIL_ADDRESS][DOMAIN_NAME]" at bounding box center [1149, 16] width 282 height 44
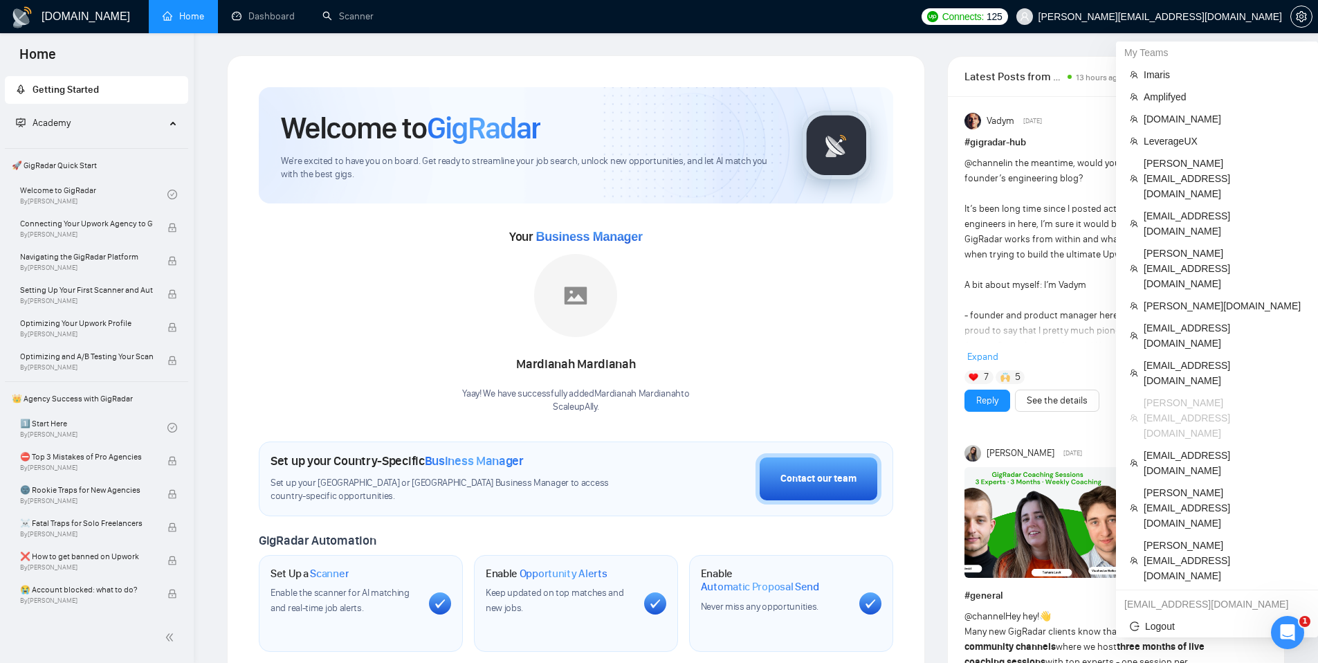
click at [1169, 17] on span "[PERSON_NAME][EMAIL_ADDRESS][DOMAIN_NAME]" at bounding box center [1161, 17] width 244 height 0
click at [1167, 79] on span "Imaris" at bounding box center [1224, 74] width 161 height 15
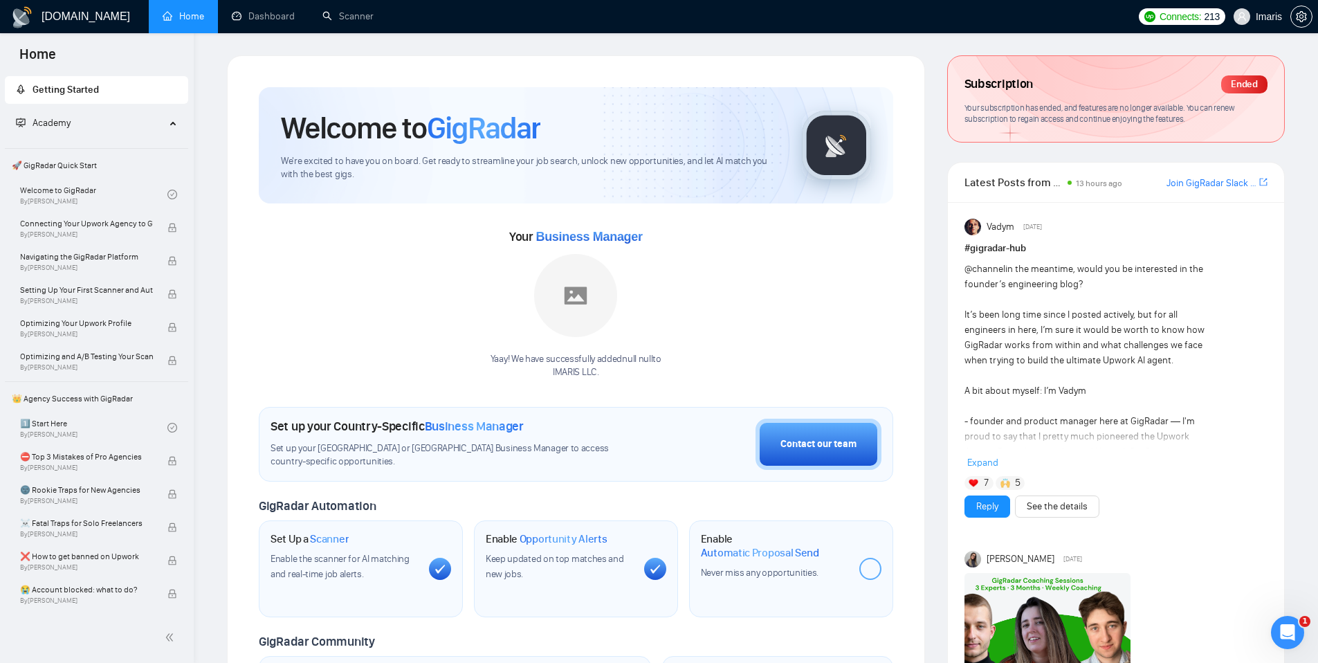
scroll to position [2, 0]
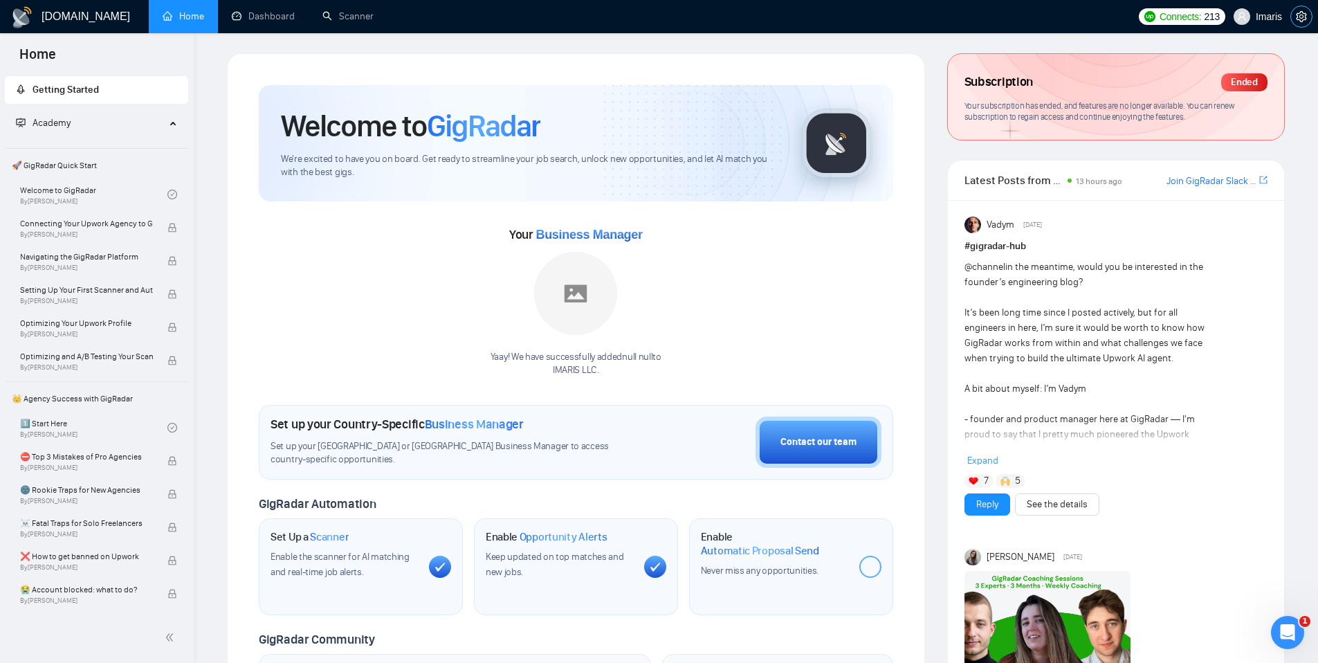
click at [1295, 20] on span "setting" at bounding box center [1301, 16] width 21 height 11
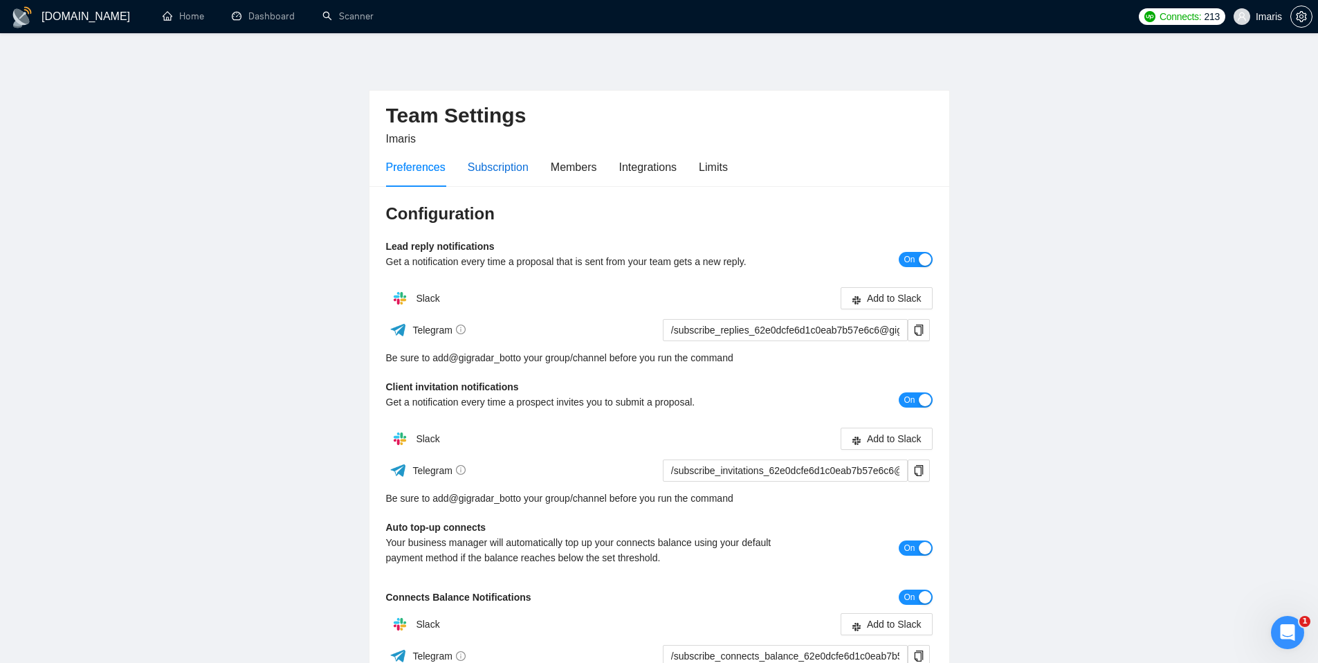
click at [508, 169] on div "Subscription" at bounding box center [498, 166] width 61 height 17
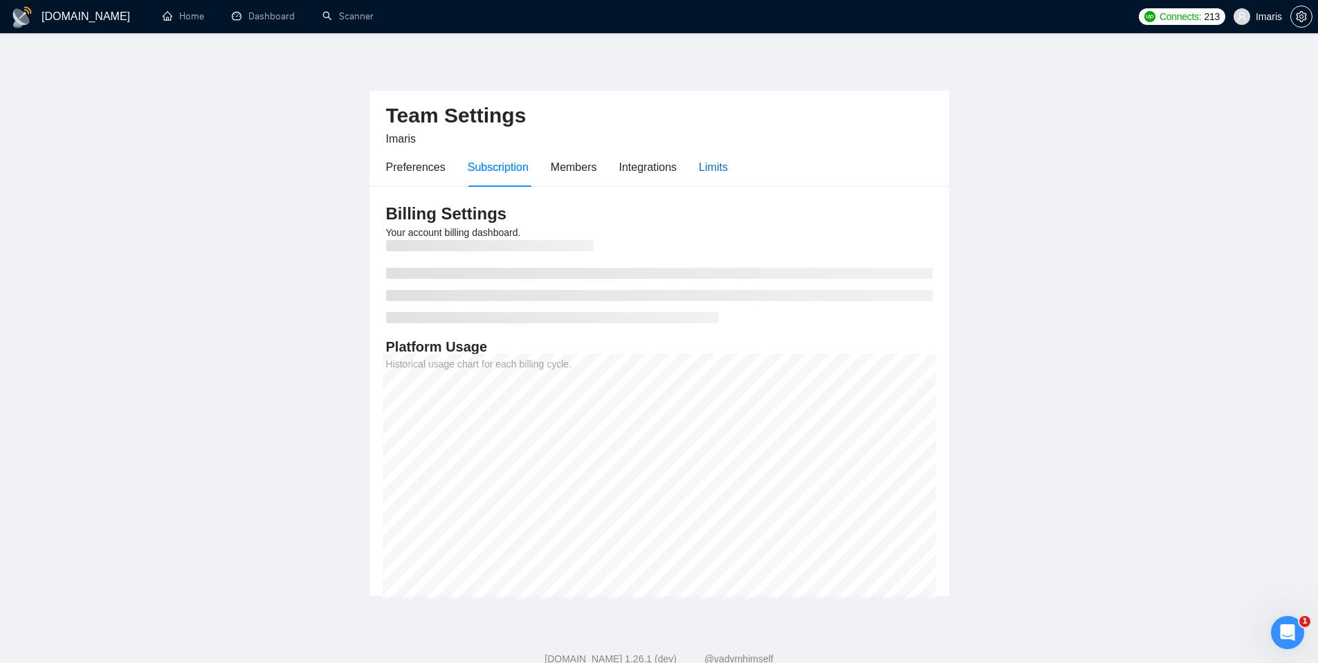
click at [723, 174] on div "Limits" at bounding box center [713, 166] width 29 height 17
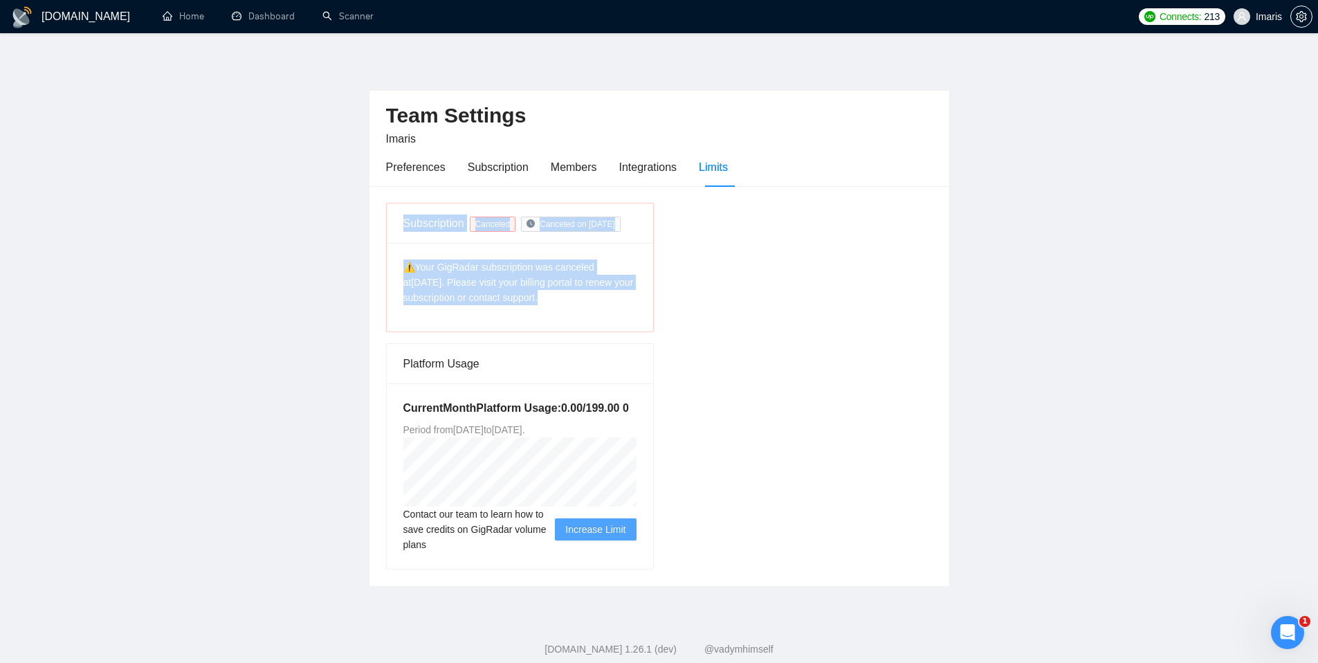
drag, startPoint x: 402, startPoint y: 221, endPoint x: 756, endPoint y: 289, distance: 360.0
click at [607, 304] on div "Subscription Canceled Canceled on [DATE] ⚠️Your GigRadar subscription was cance…" at bounding box center [520, 267] width 268 height 129
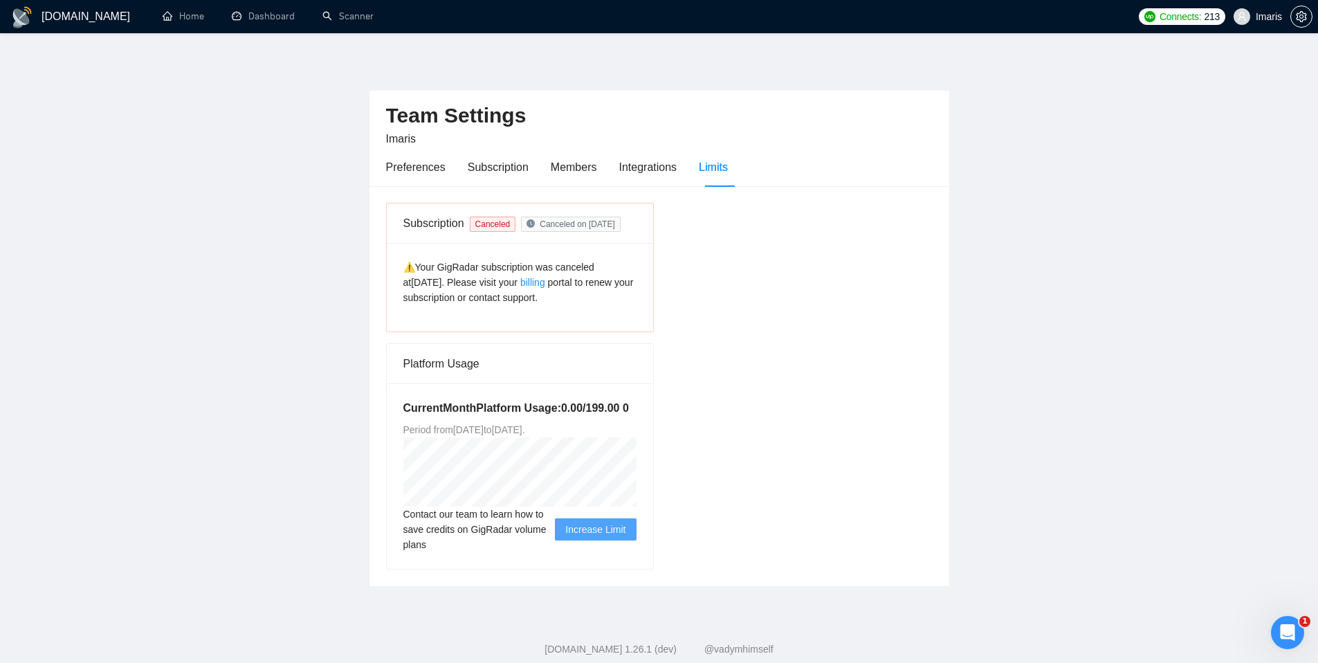
click at [760, 291] on div "Subscription Canceled Canceled on [DATE] ⚠️Your GigRadar subscription was cance…" at bounding box center [660, 386] width 558 height 367
click at [181, 12] on link "Home" at bounding box center [184, 16] width 42 height 12
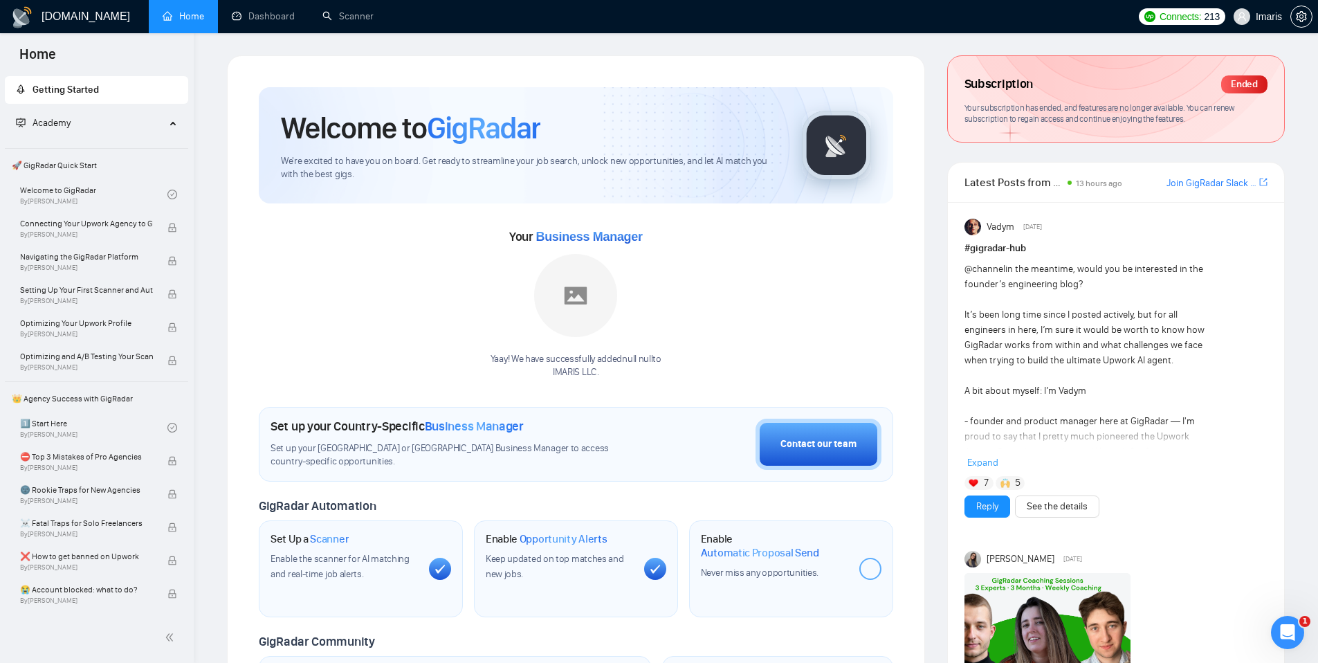
click at [1261, 17] on span "Imaris" at bounding box center [1269, 17] width 26 height 0
click at [1272, 23] on span "Imaris" at bounding box center [1257, 16] width 65 height 44
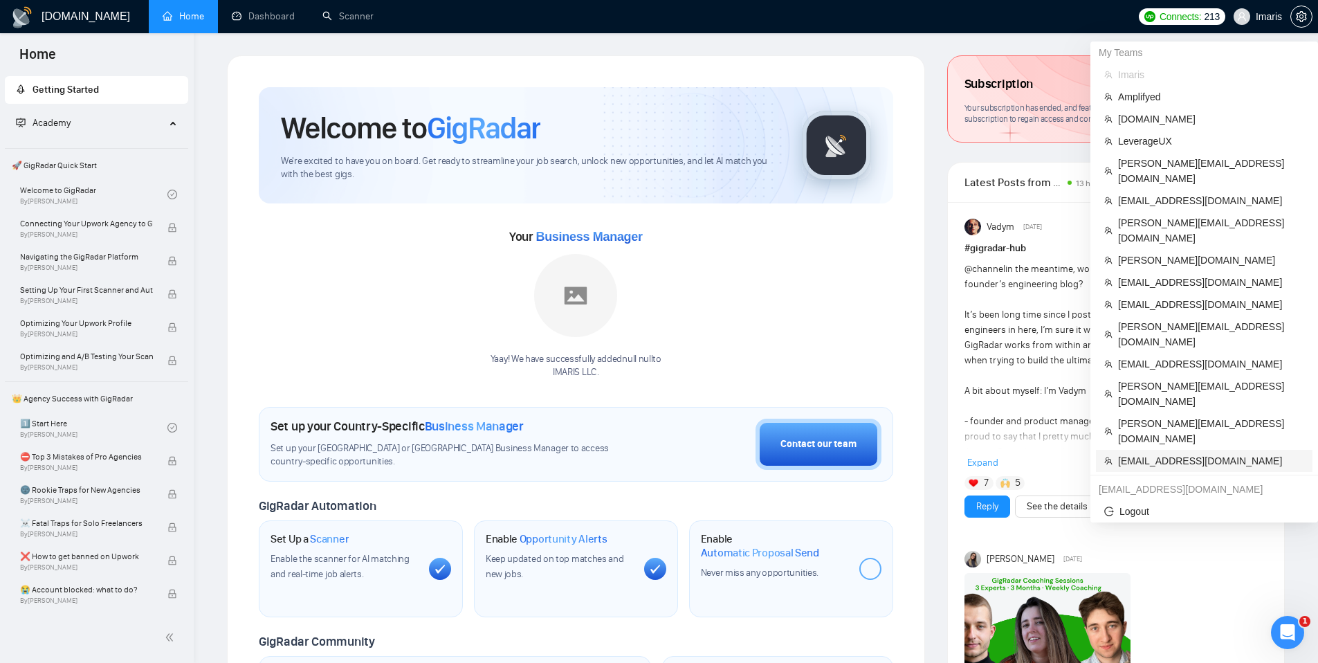
click at [1160, 453] on span "[EMAIL_ADDRESS][DOMAIN_NAME]" at bounding box center [1211, 460] width 186 height 15
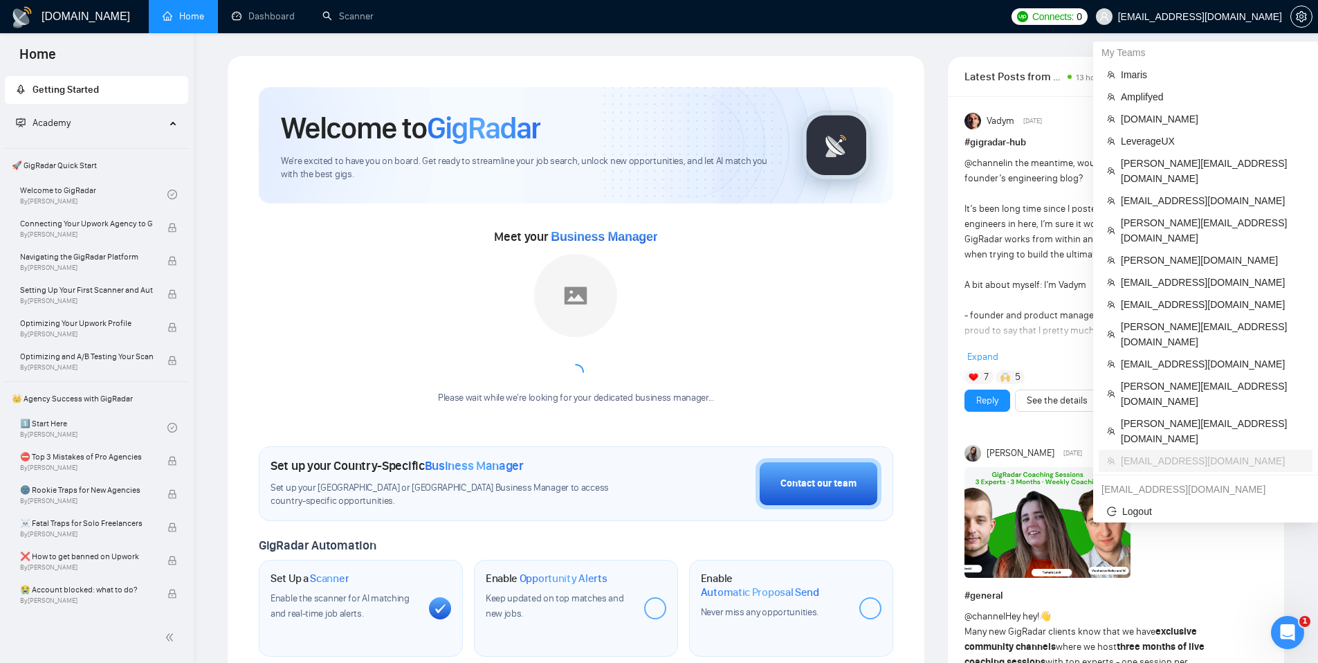
click at [1198, 17] on span "[EMAIL_ADDRESS][DOMAIN_NAME]" at bounding box center [1200, 17] width 164 height 0
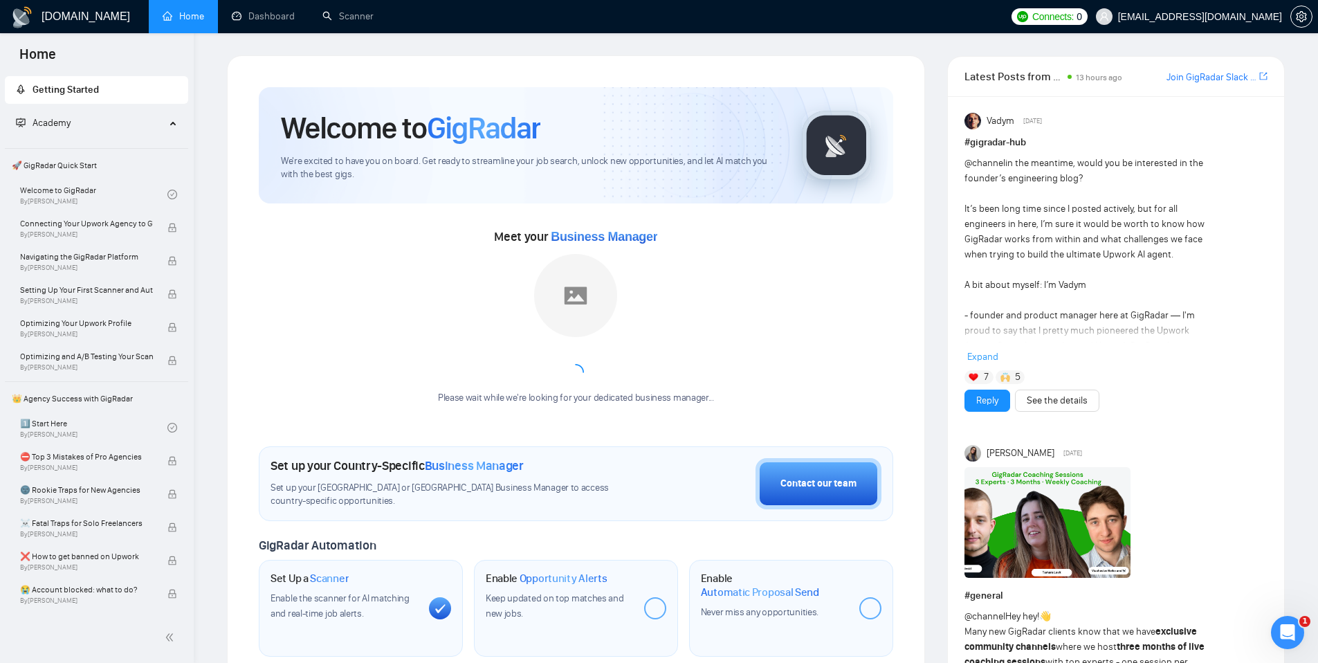
click at [919, 275] on div "Welcome to GigRadar We're excited to have you on board. Get ready to streamline…" at bounding box center [576, 517] width 698 height 925
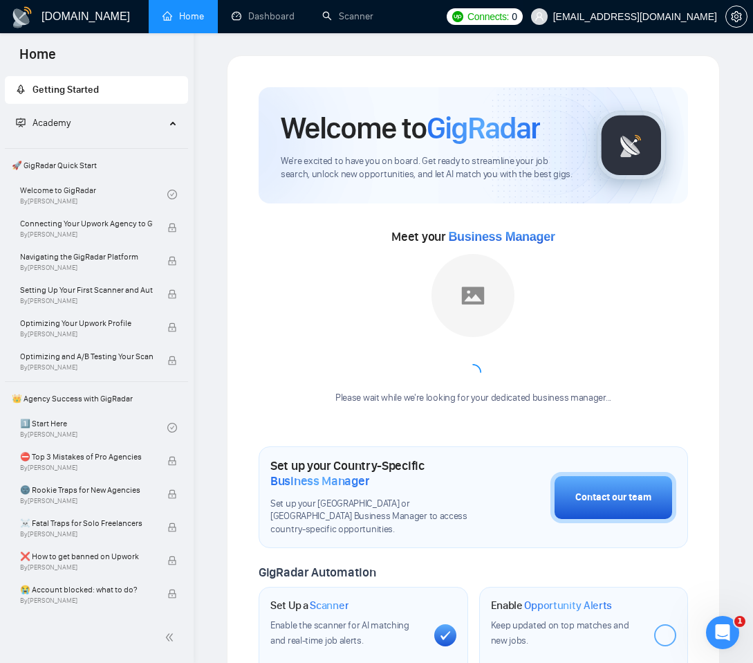
click at [690, 17] on span "[EMAIL_ADDRESS][DOMAIN_NAME]" at bounding box center [636, 17] width 164 height 0
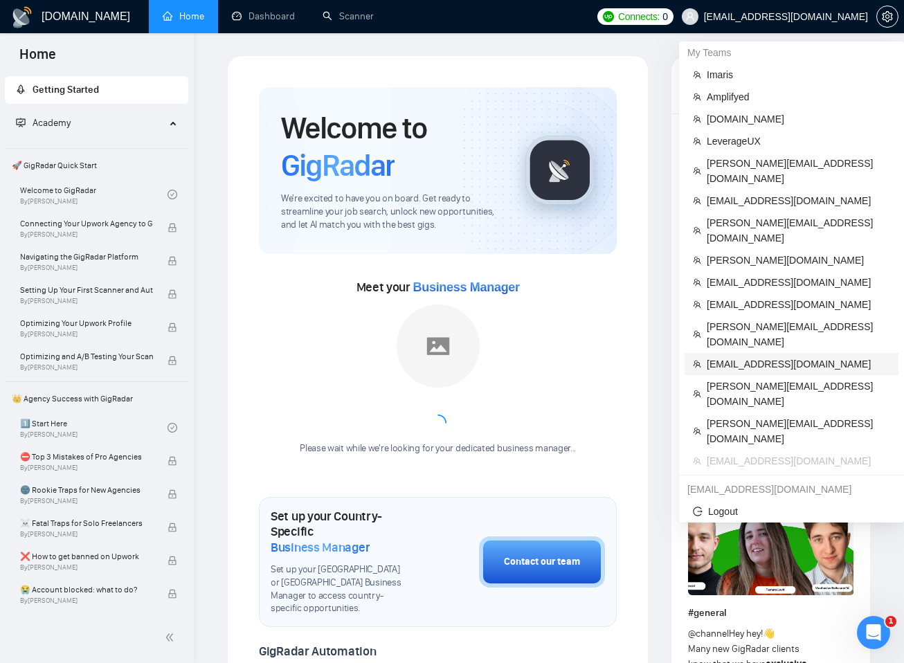
click at [777, 356] on span "[EMAIL_ADDRESS][DOMAIN_NAME]" at bounding box center [797, 363] width 183 height 15
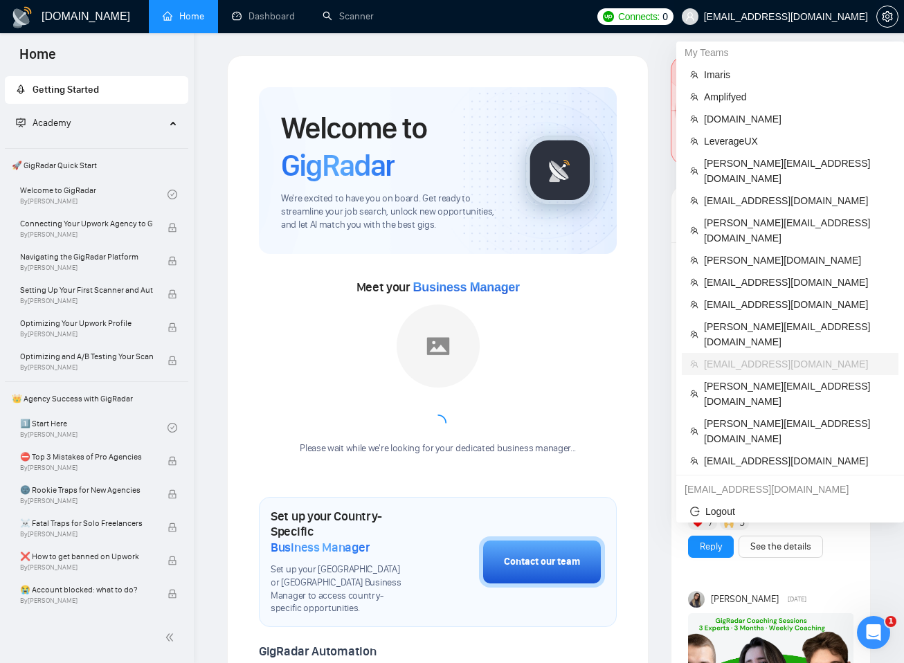
click at [773, 22] on span "[EMAIL_ADDRESS][DOMAIN_NAME]" at bounding box center [774, 16] width 203 height 44
click at [743, 79] on span "Imaris" at bounding box center [797, 74] width 186 height 15
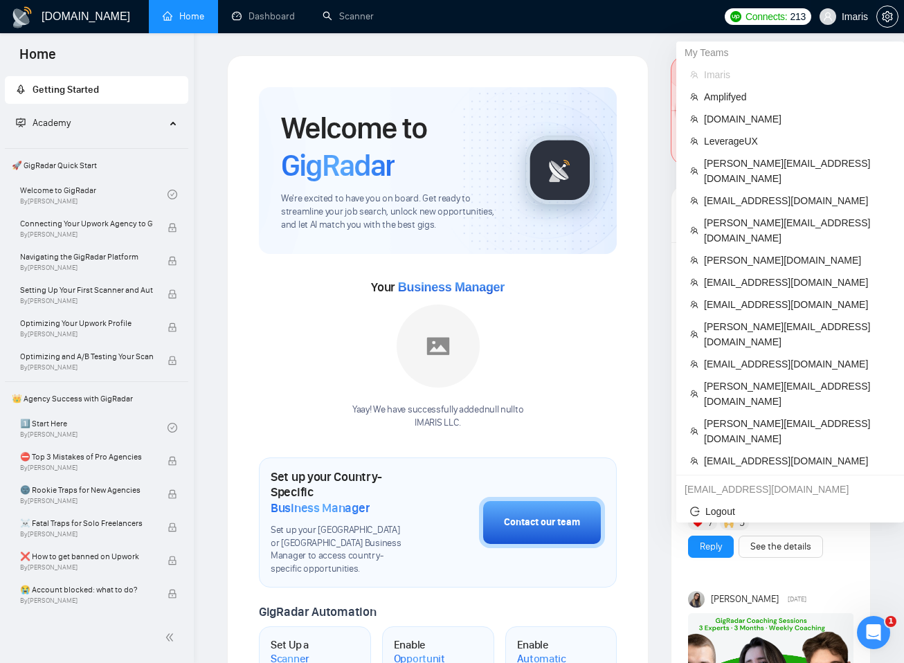
click at [850, 17] on span "Imaris" at bounding box center [854, 17] width 26 height 0
click at [762, 453] on span "[EMAIL_ADDRESS][DOMAIN_NAME]" at bounding box center [797, 460] width 186 height 15
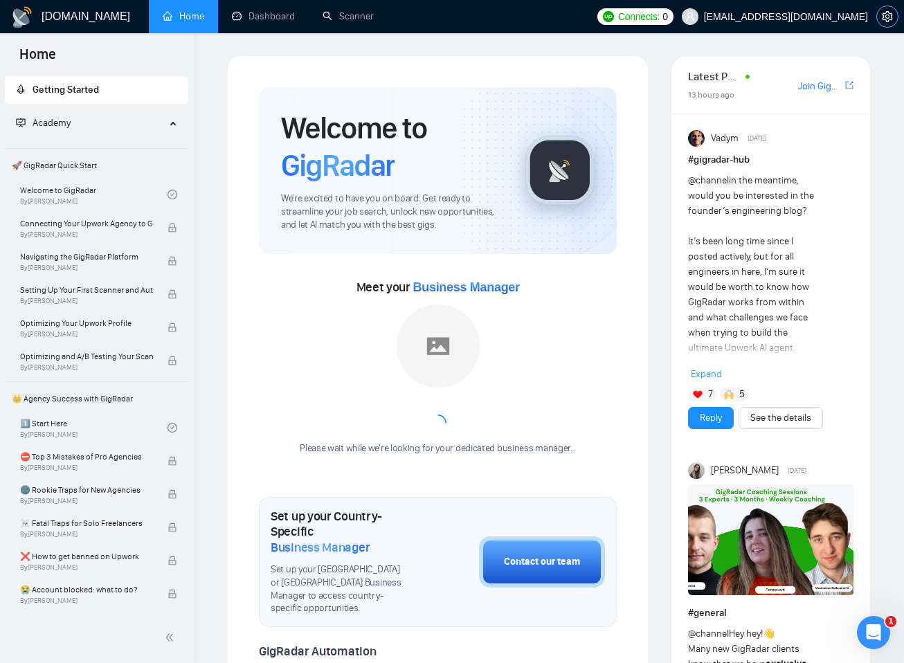
click at [893, 19] on span "setting" at bounding box center [887, 16] width 21 height 11
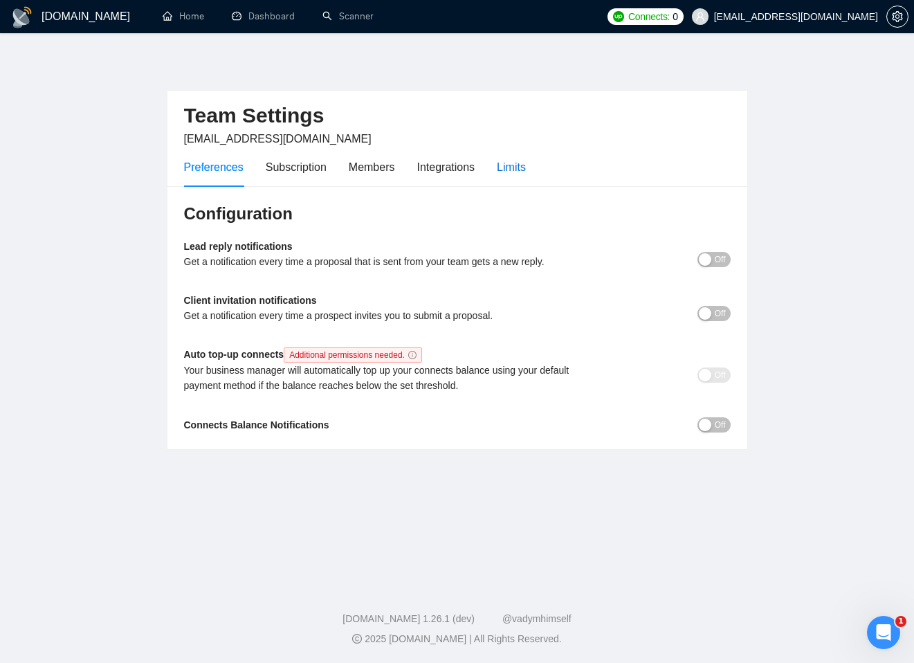
click at [506, 161] on div "Limits" at bounding box center [511, 166] width 29 height 17
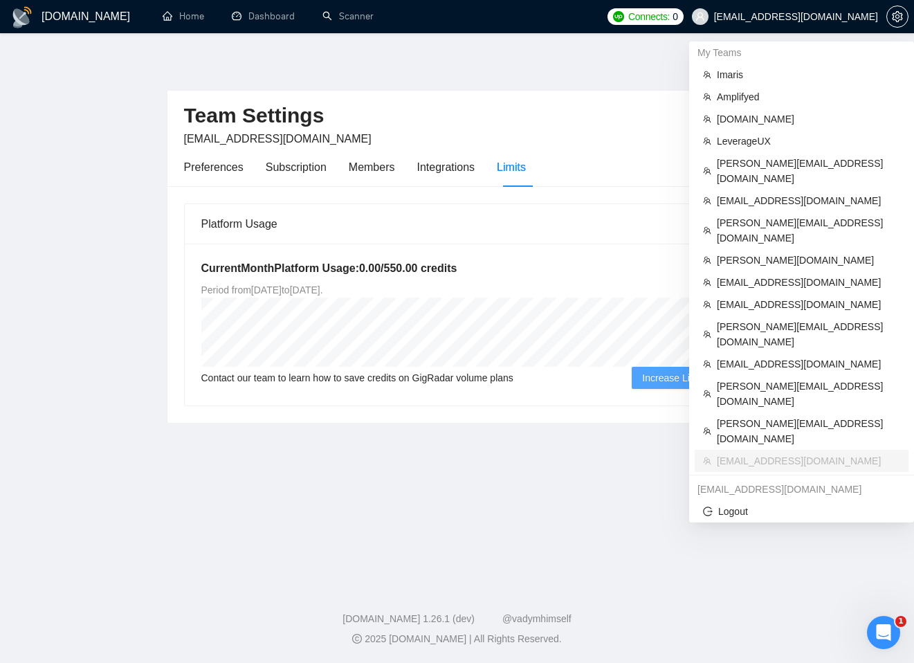
click at [786, 22] on span "[EMAIL_ADDRESS][DOMAIN_NAME]" at bounding box center [785, 16] width 203 height 44
click at [751, 73] on span "Imaris" at bounding box center [808, 74] width 183 height 15
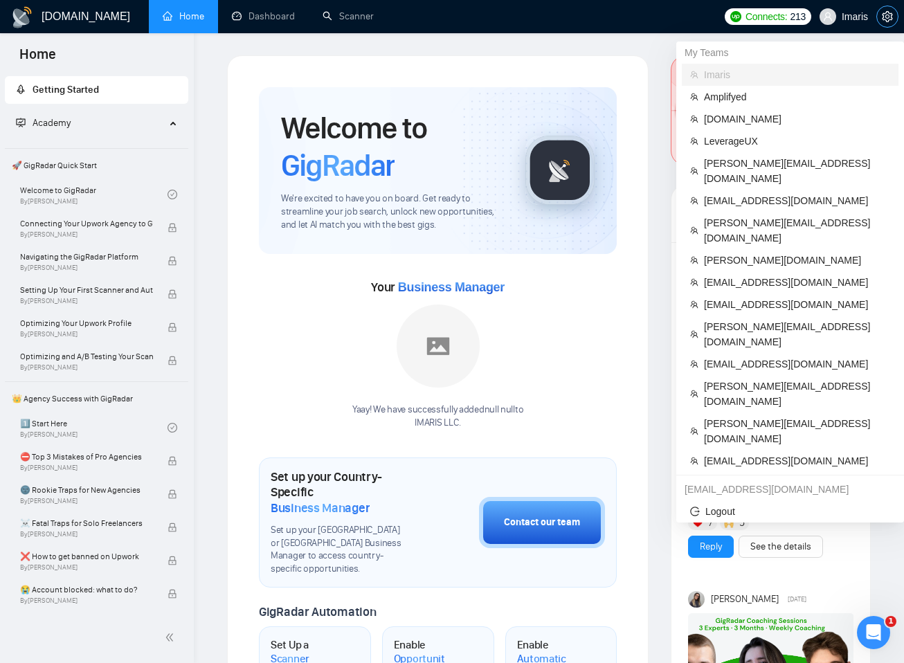
click at [883, 19] on icon "setting" at bounding box center [886, 16] width 11 height 11
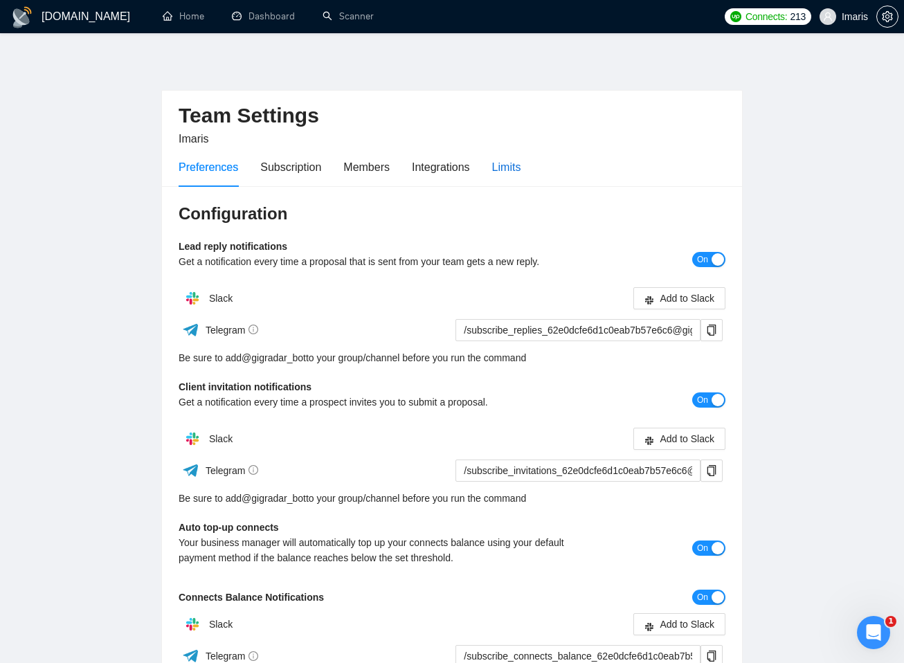
click at [521, 174] on div "Limits" at bounding box center [506, 166] width 29 height 17
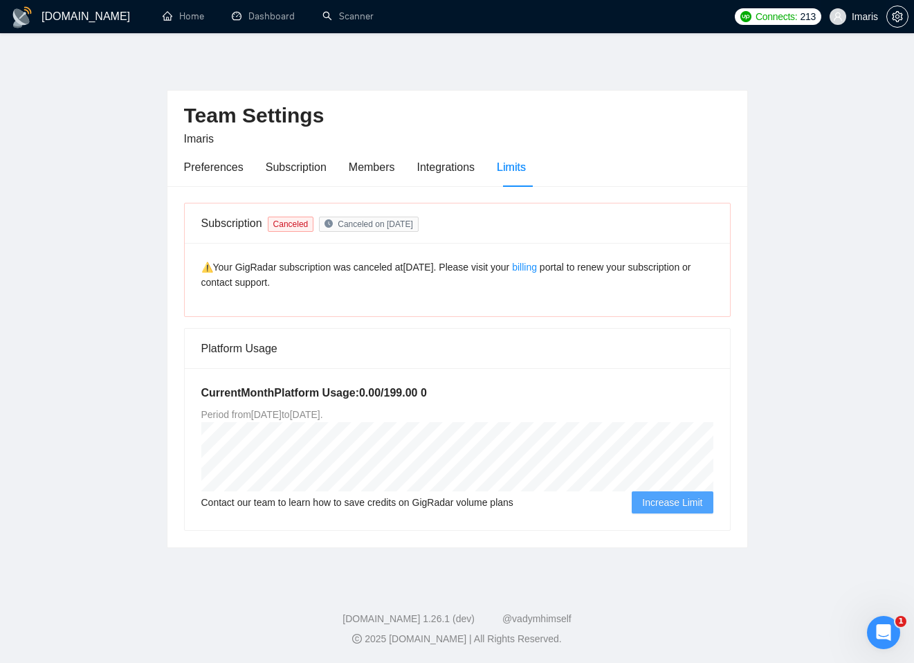
click at [870, 26] on span "Imaris" at bounding box center [853, 16] width 65 height 44
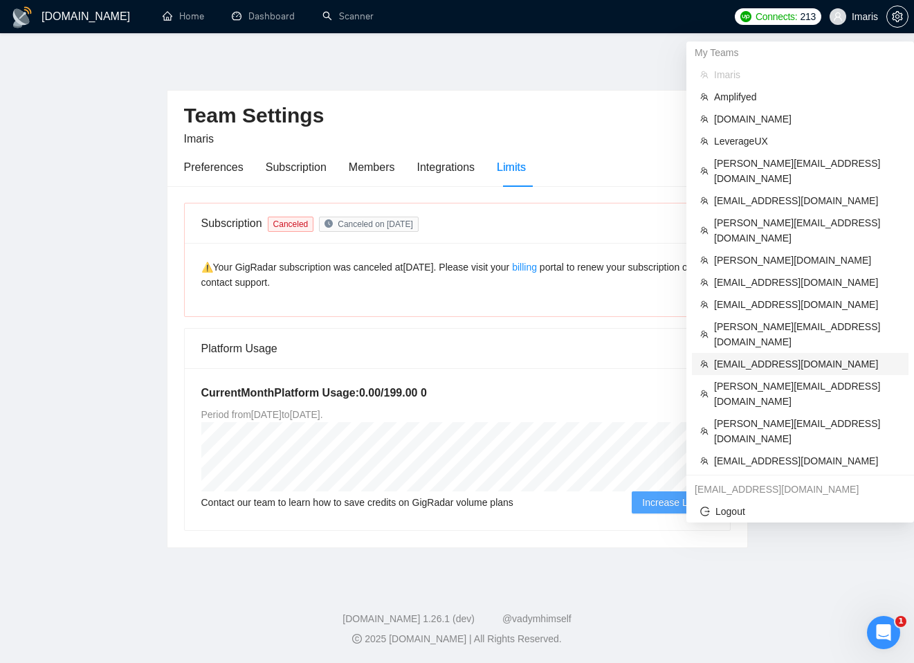
click at [746, 356] on span "[EMAIL_ADDRESS][DOMAIN_NAME]" at bounding box center [807, 363] width 186 height 15
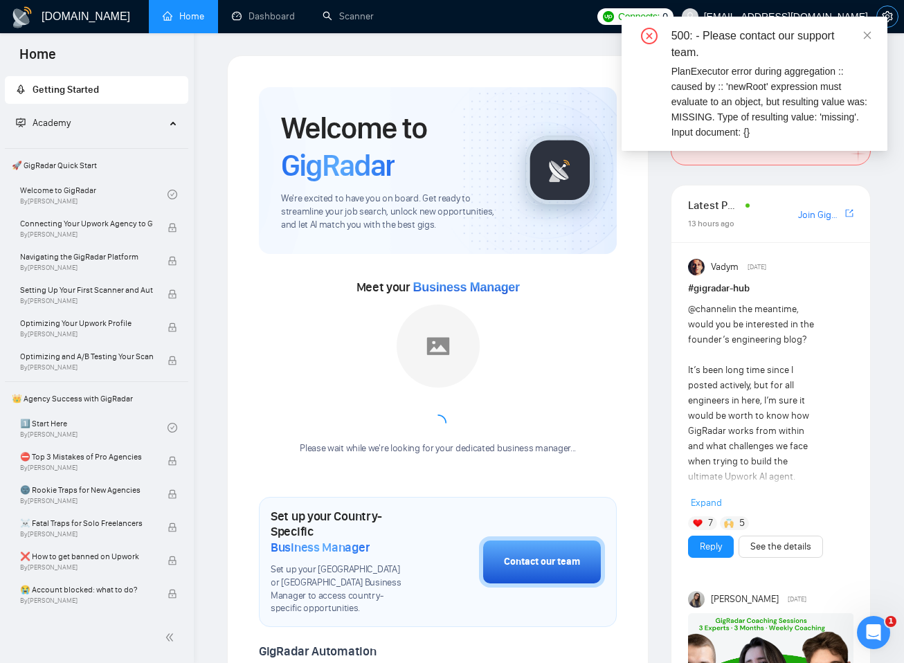
click at [886, 12] on icon "setting" at bounding box center [886, 16] width 11 height 11
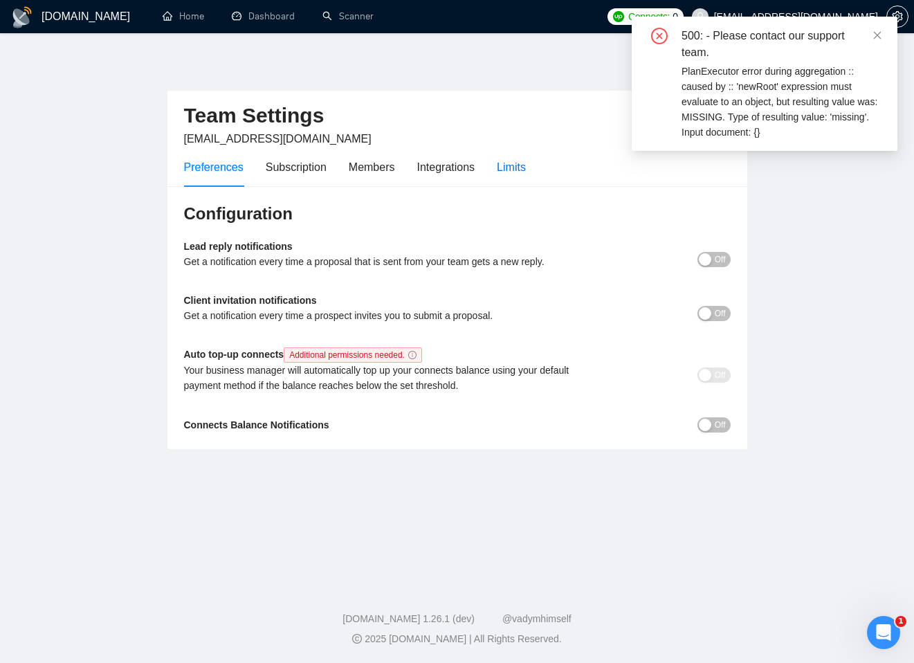
click at [520, 172] on div "Limits" at bounding box center [511, 166] width 29 height 17
